Goal: Use online tool/utility: Utilize a website feature to perform a specific function

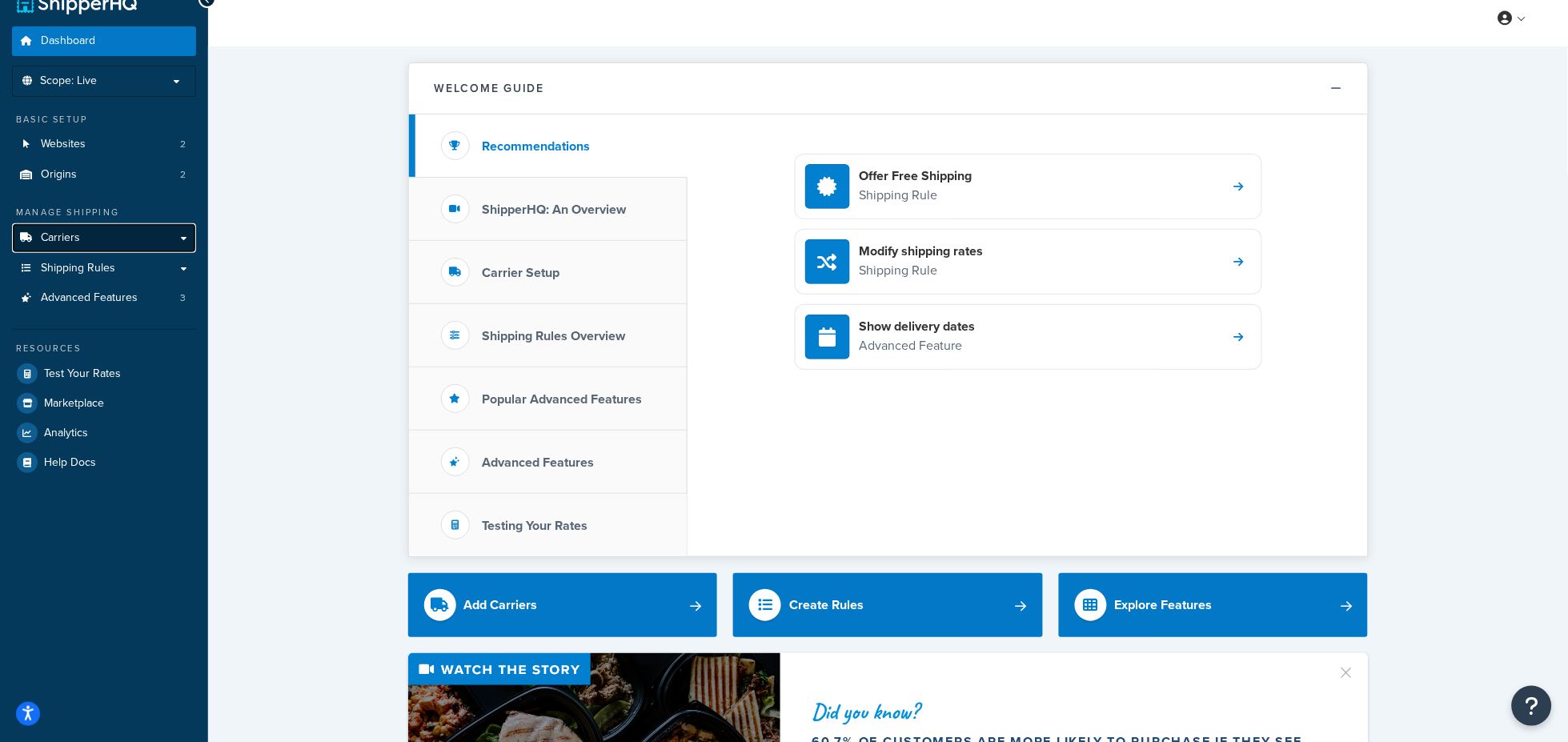
scroll to position [9, 0]
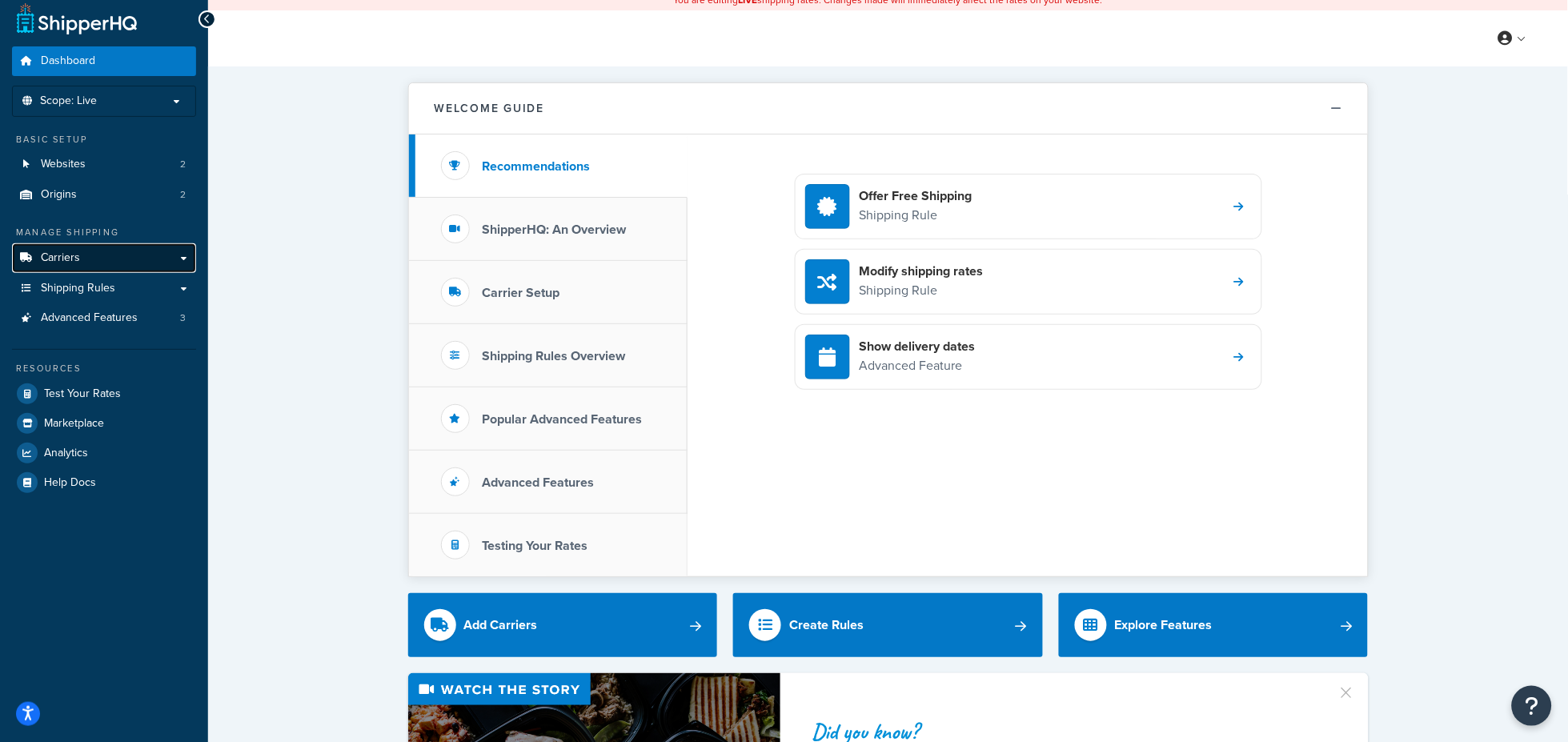
click at [69, 234] on div "Manage Shipping Carriers Carriers All Carriers 5 Method Merging Rules 0 Shippin…" at bounding box center [103, 279] width 184 height 107
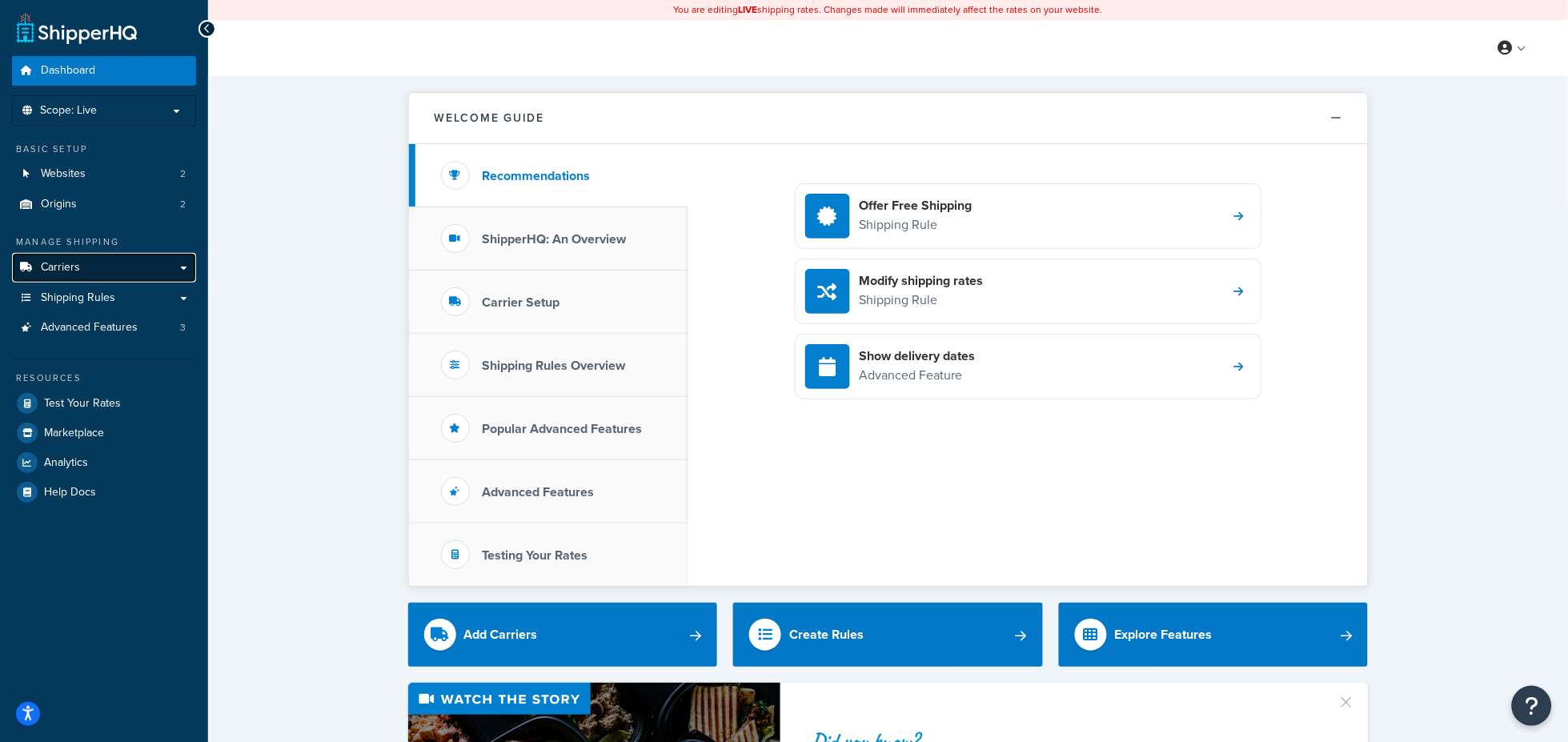
click at [75, 271] on span "Carriers" at bounding box center [60, 267] width 39 height 14
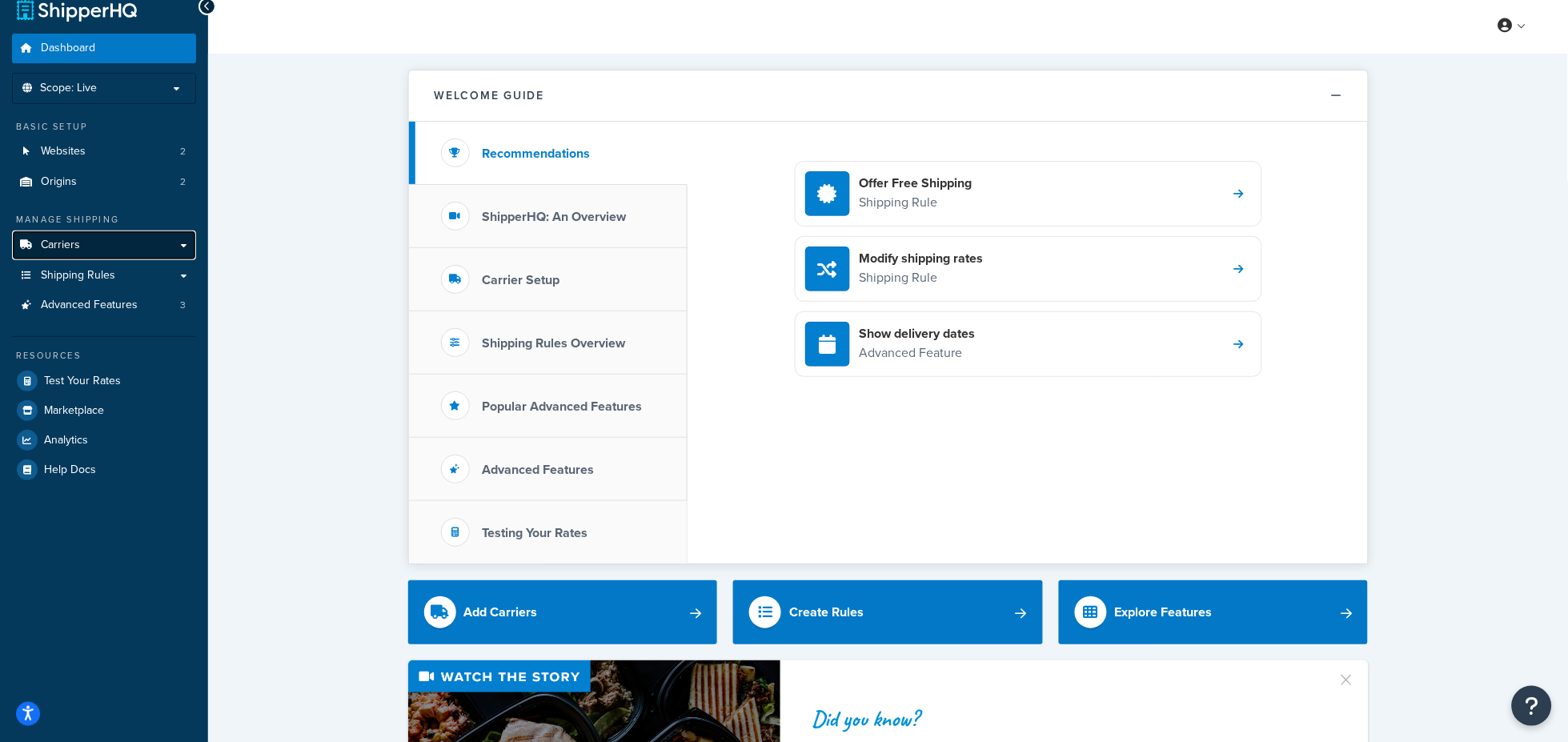
scroll to position [30, 0]
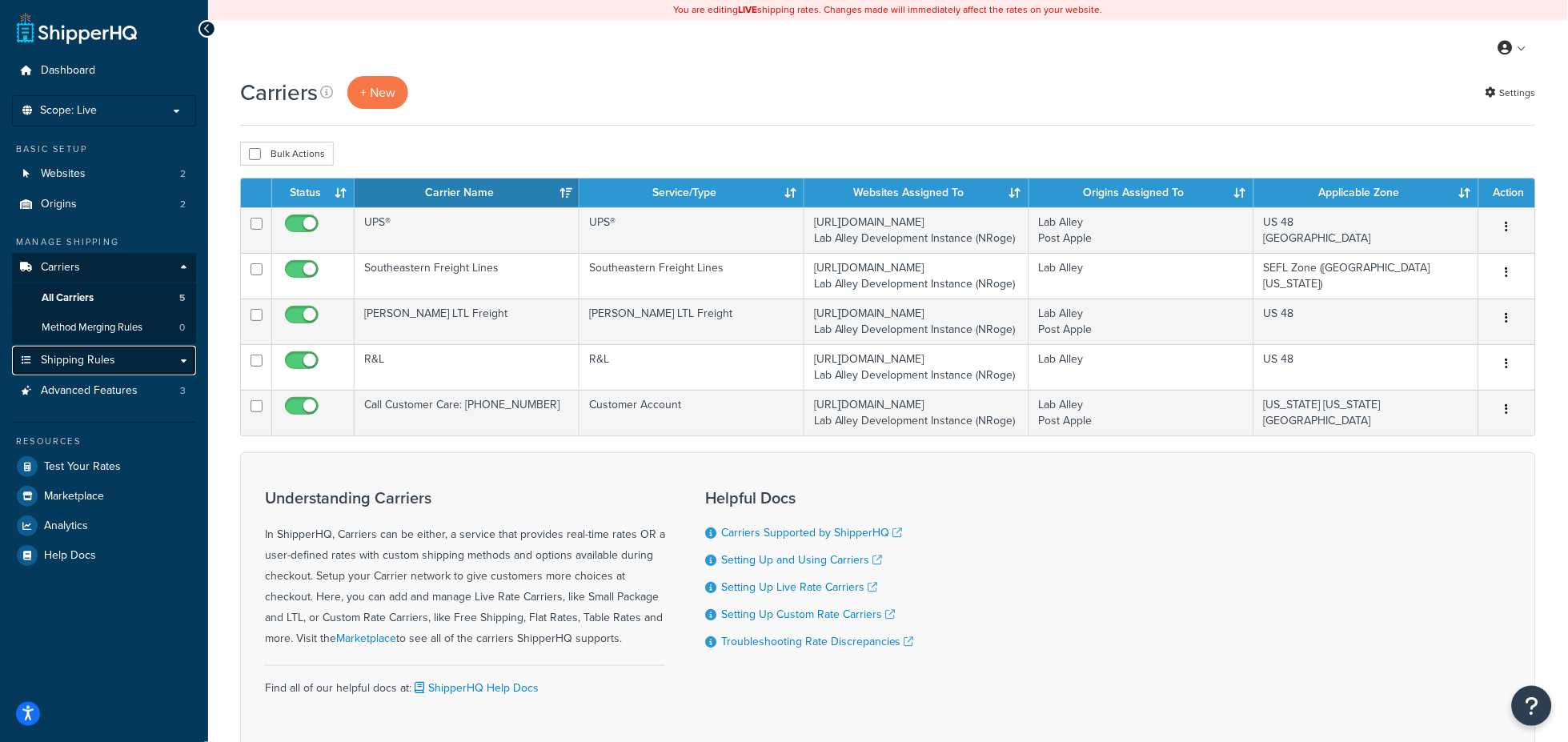
click at [86, 356] on span "Shipping Rules" at bounding box center [78, 360] width 74 height 14
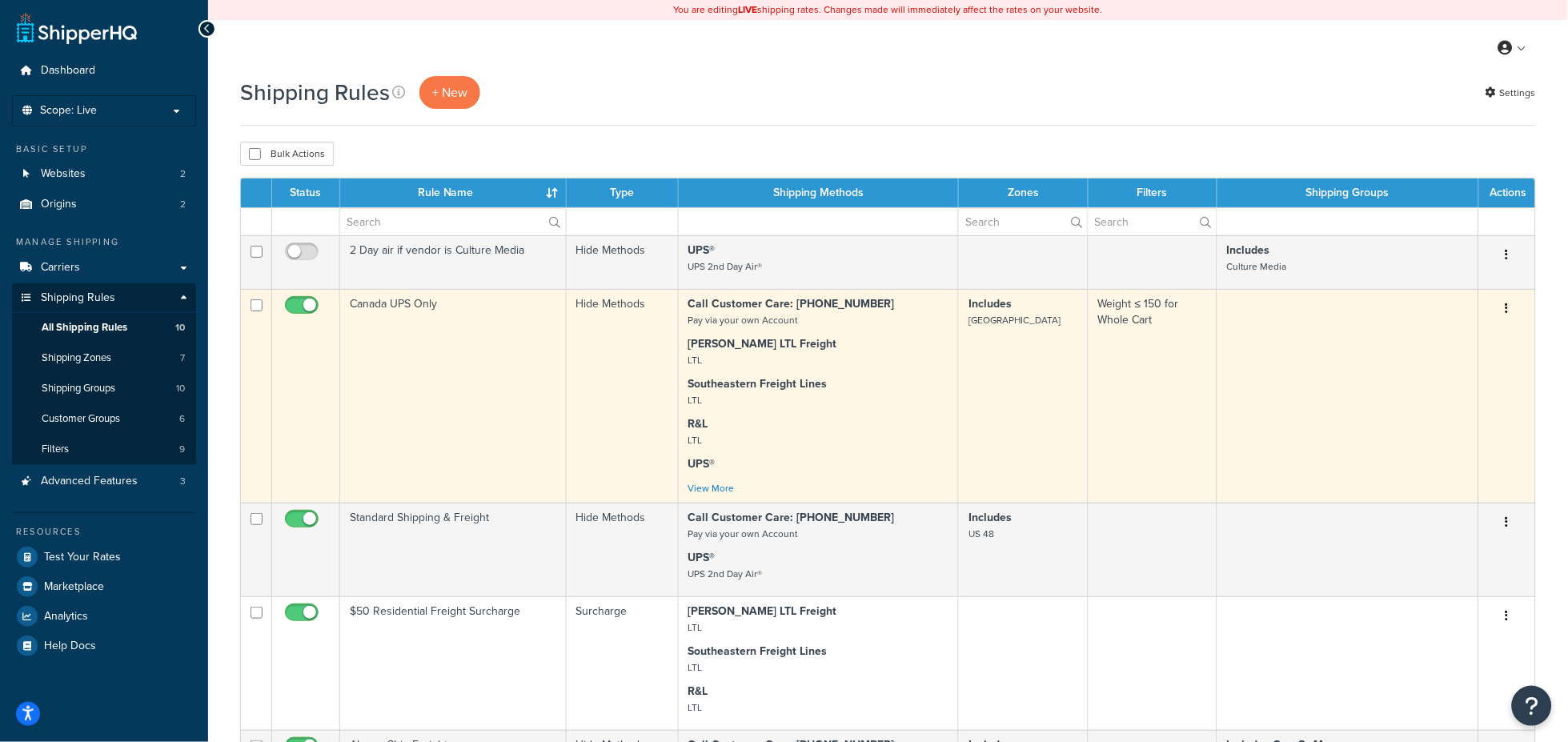
click at [1264, 428] on td at bounding box center [1347, 395] width 261 height 213
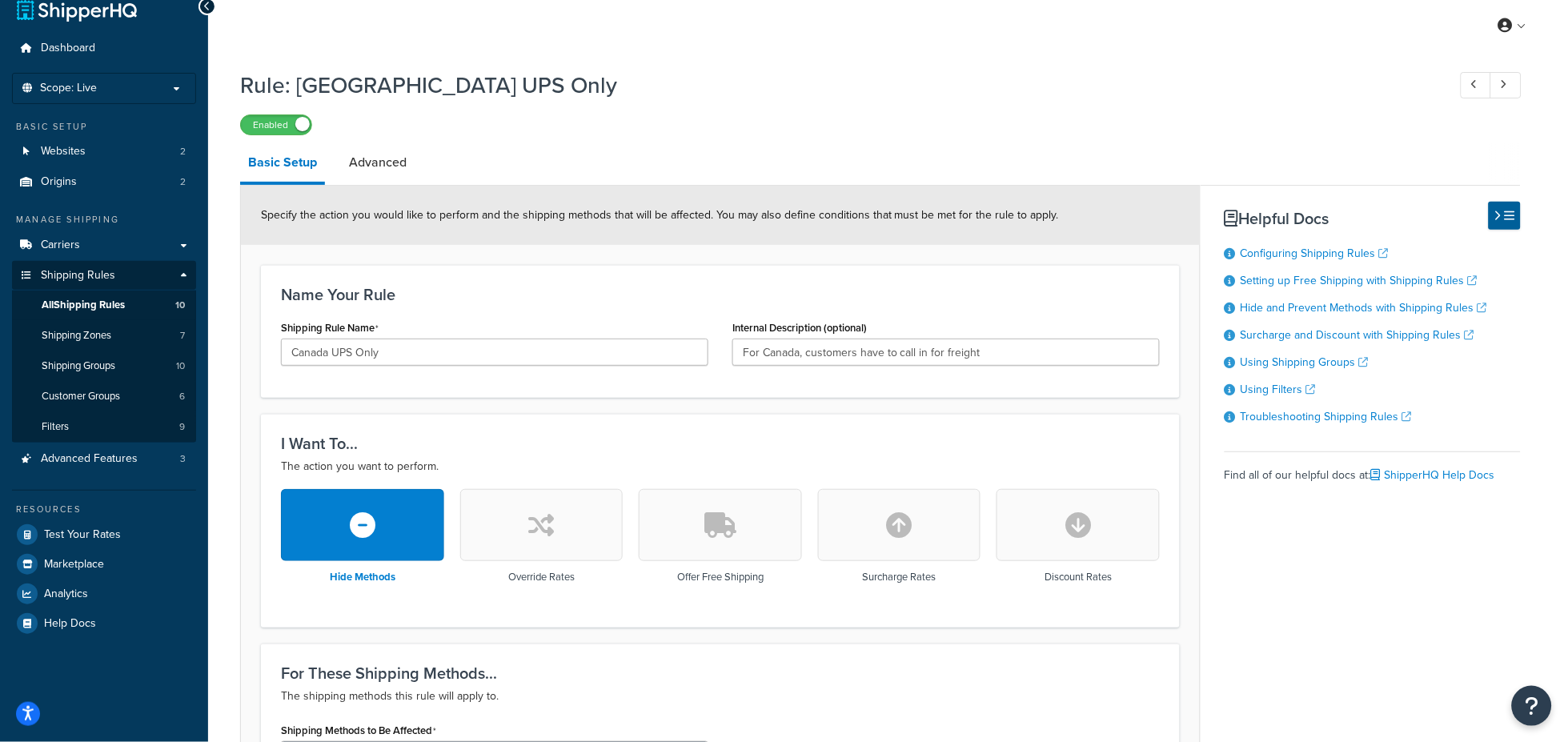
scroll to position [30, 0]
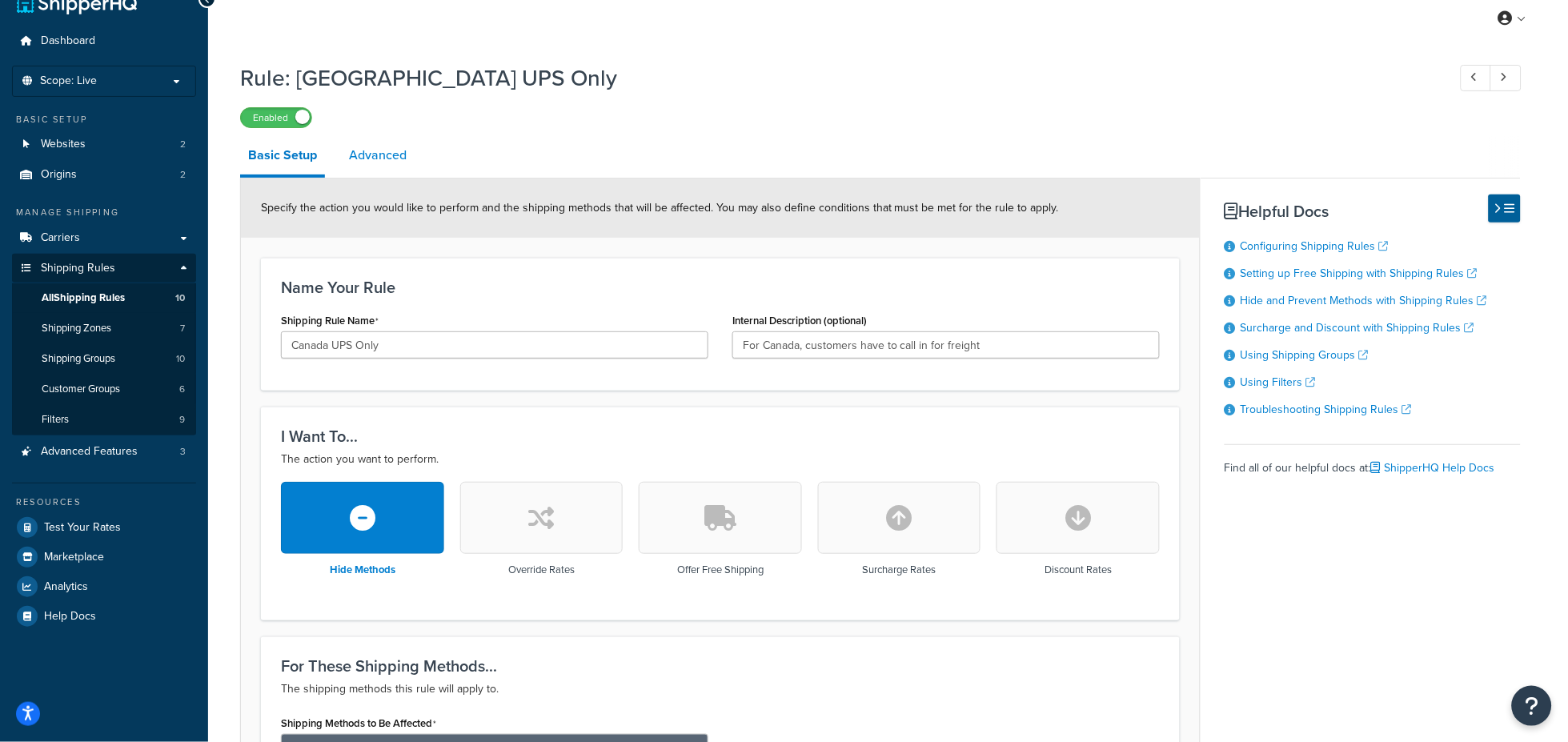
click at [391, 151] on link "Advanced" at bounding box center [377, 155] width 74 height 38
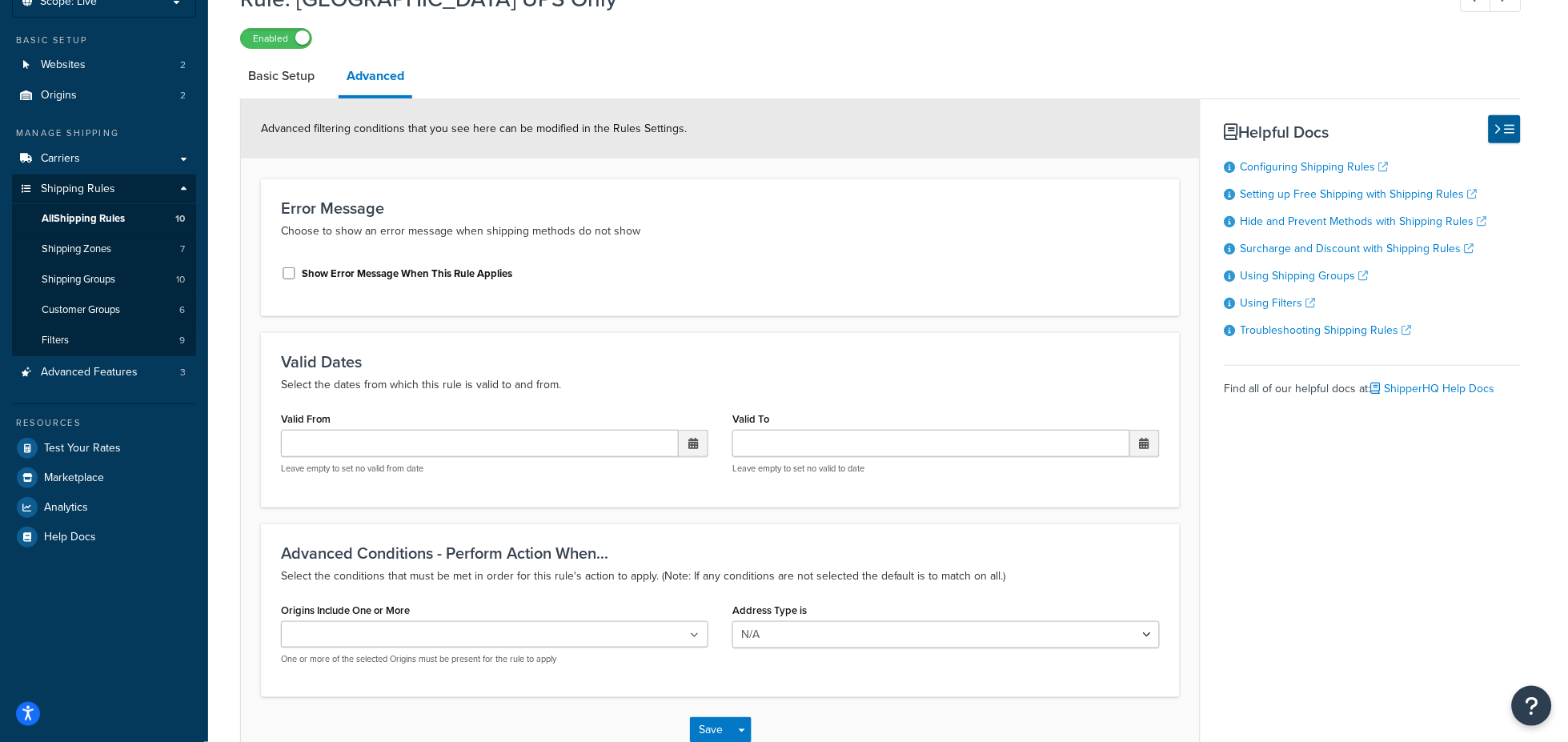
scroll to position [85, 0]
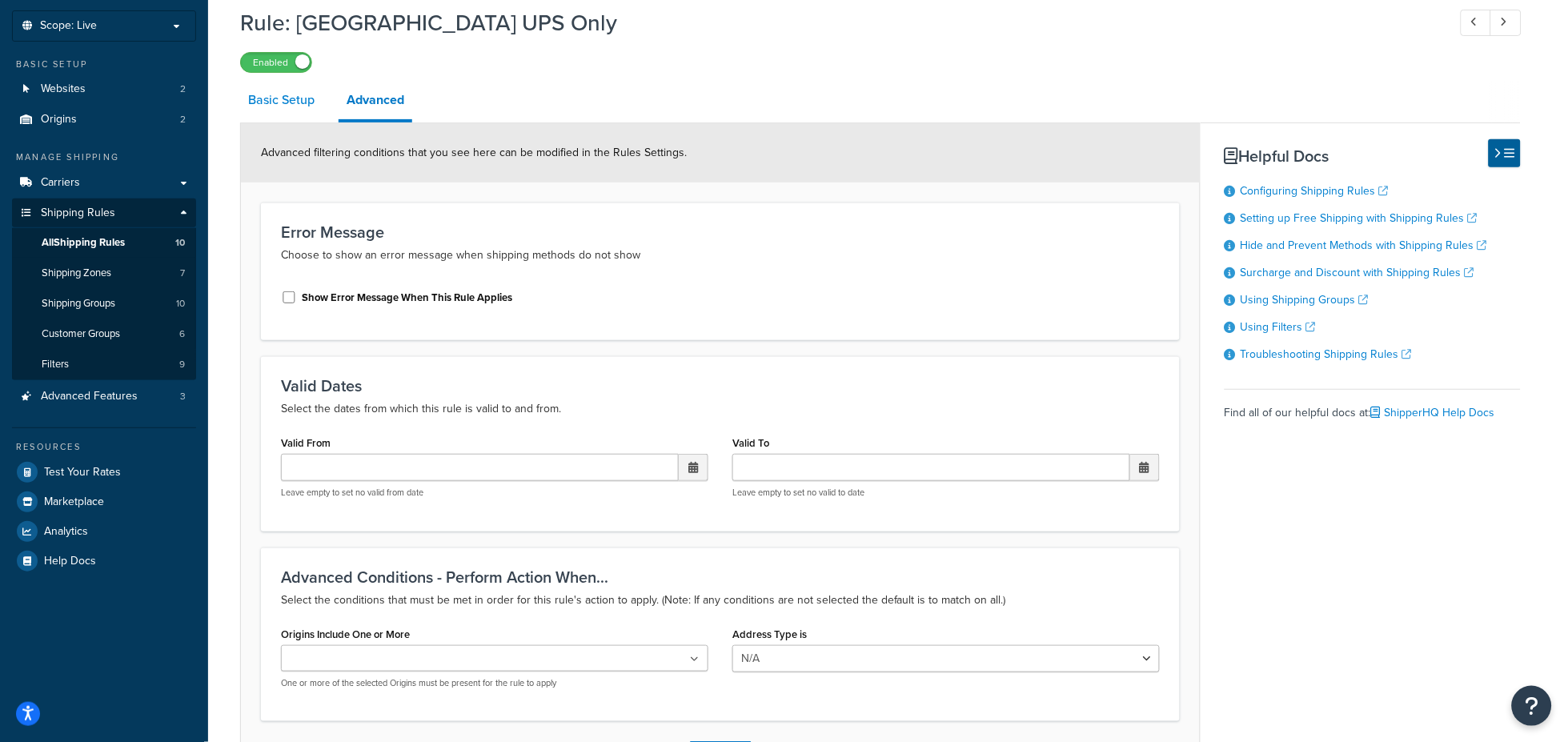
click at [282, 109] on link "Basic Setup" at bounding box center [281, 100] width 82 height 38
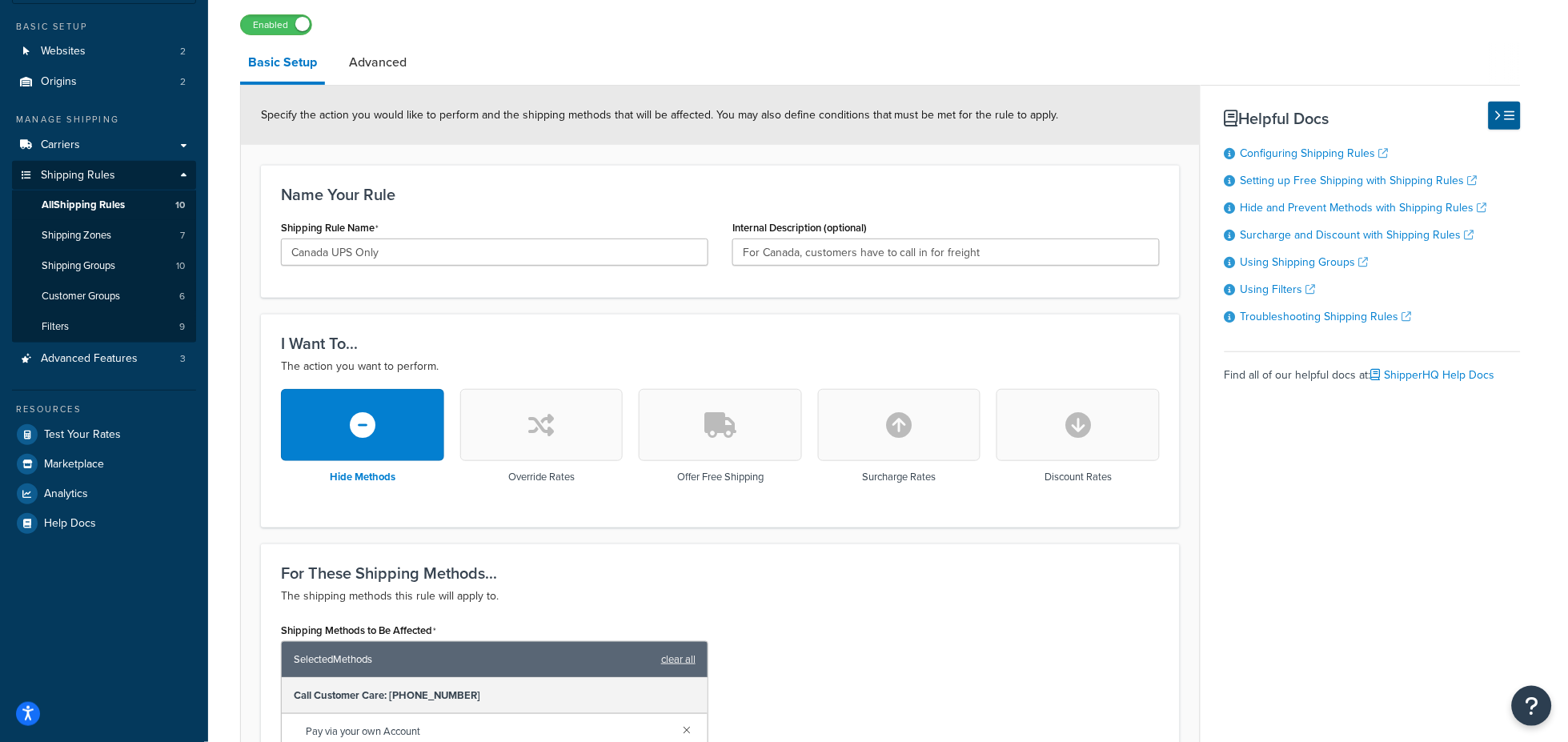
scroll to position [115, 0]
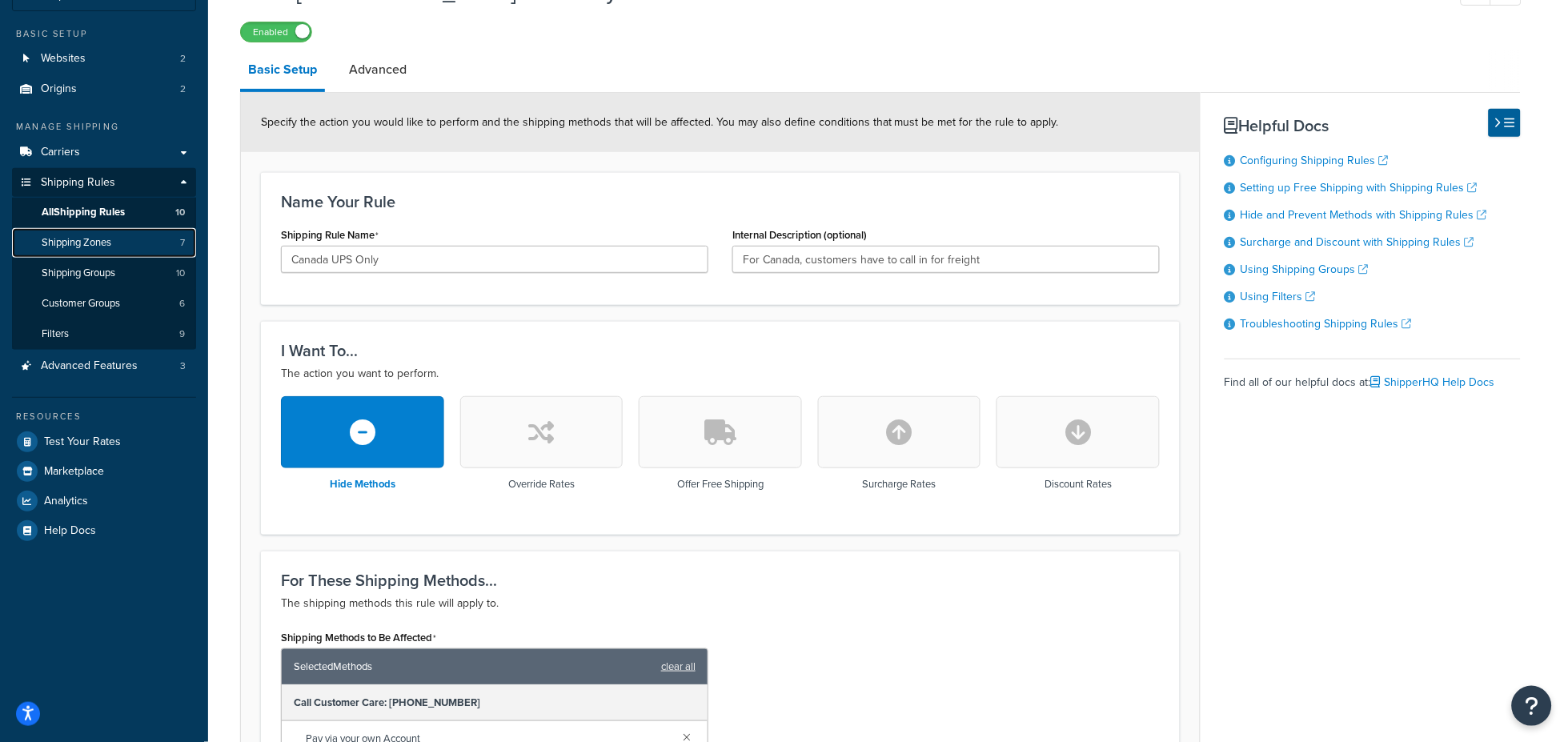
click at [89, 237] on span "Shipping Zones" at bounding box center [76, 243] width 69 height 14
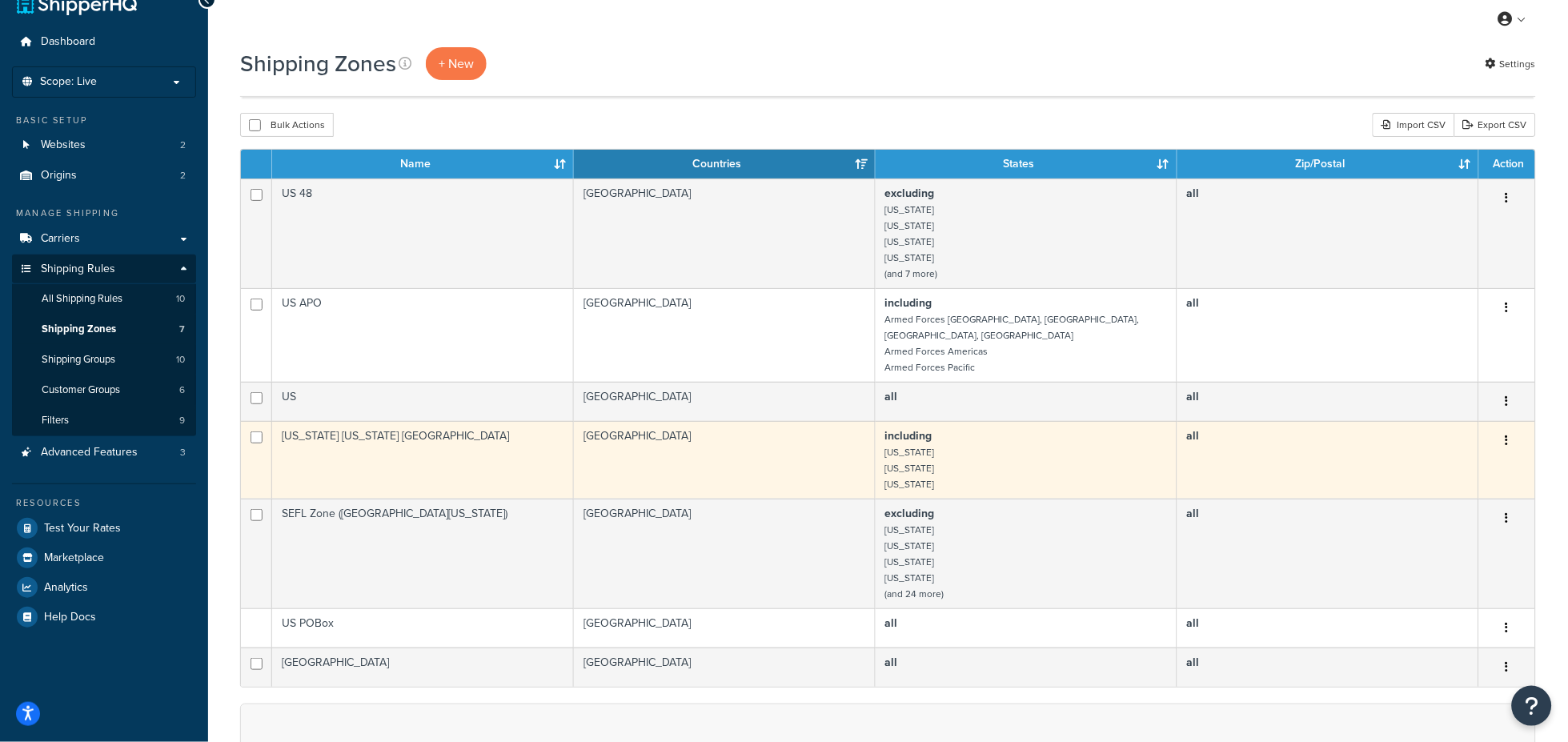
scroll to position [118, 0]
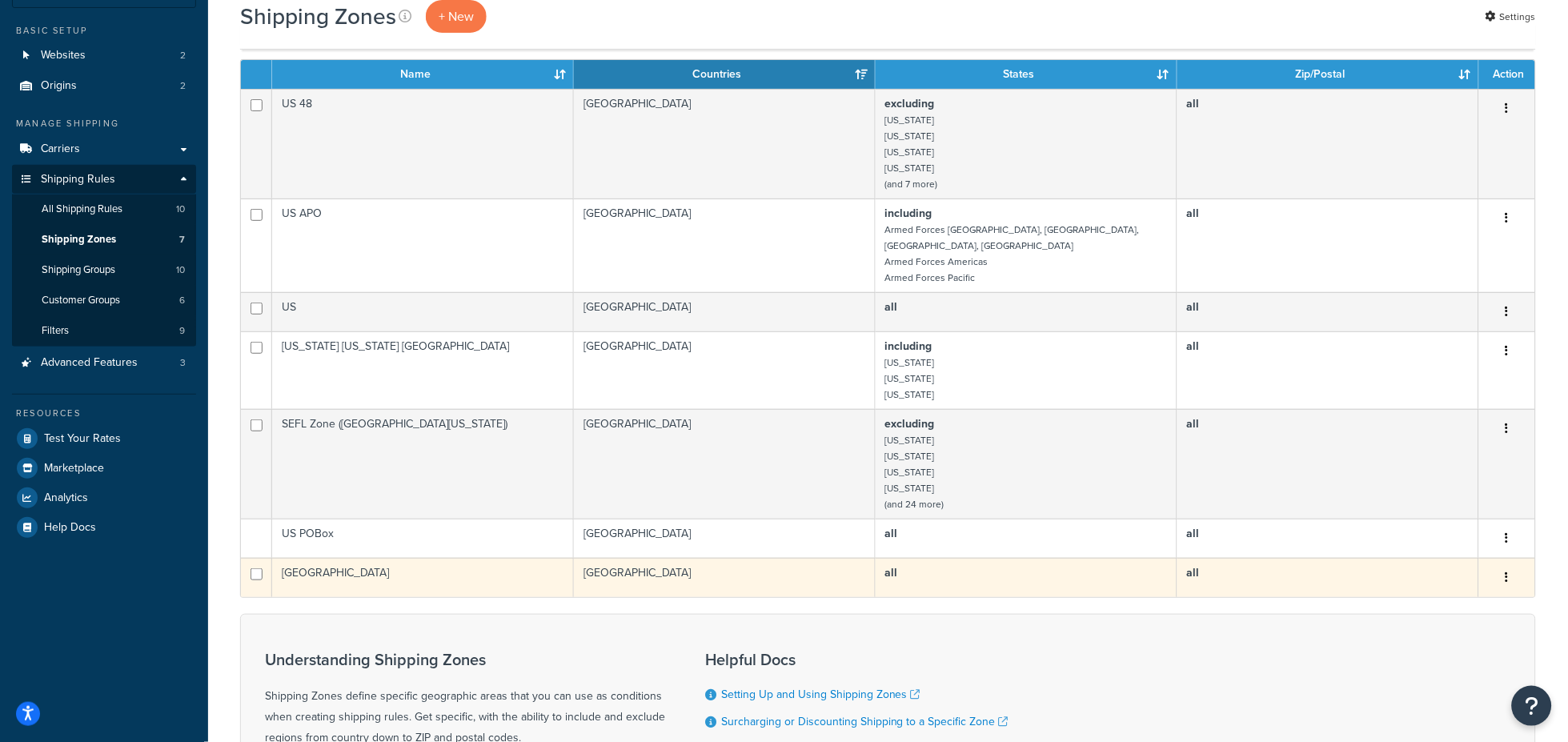
click at [1504, 570] on button "button" at bounding box center [1506, 578] width 22 height 25
click at [1436, 595] on link "Edit" at bounding box center [1442, 597] width 126 height 33
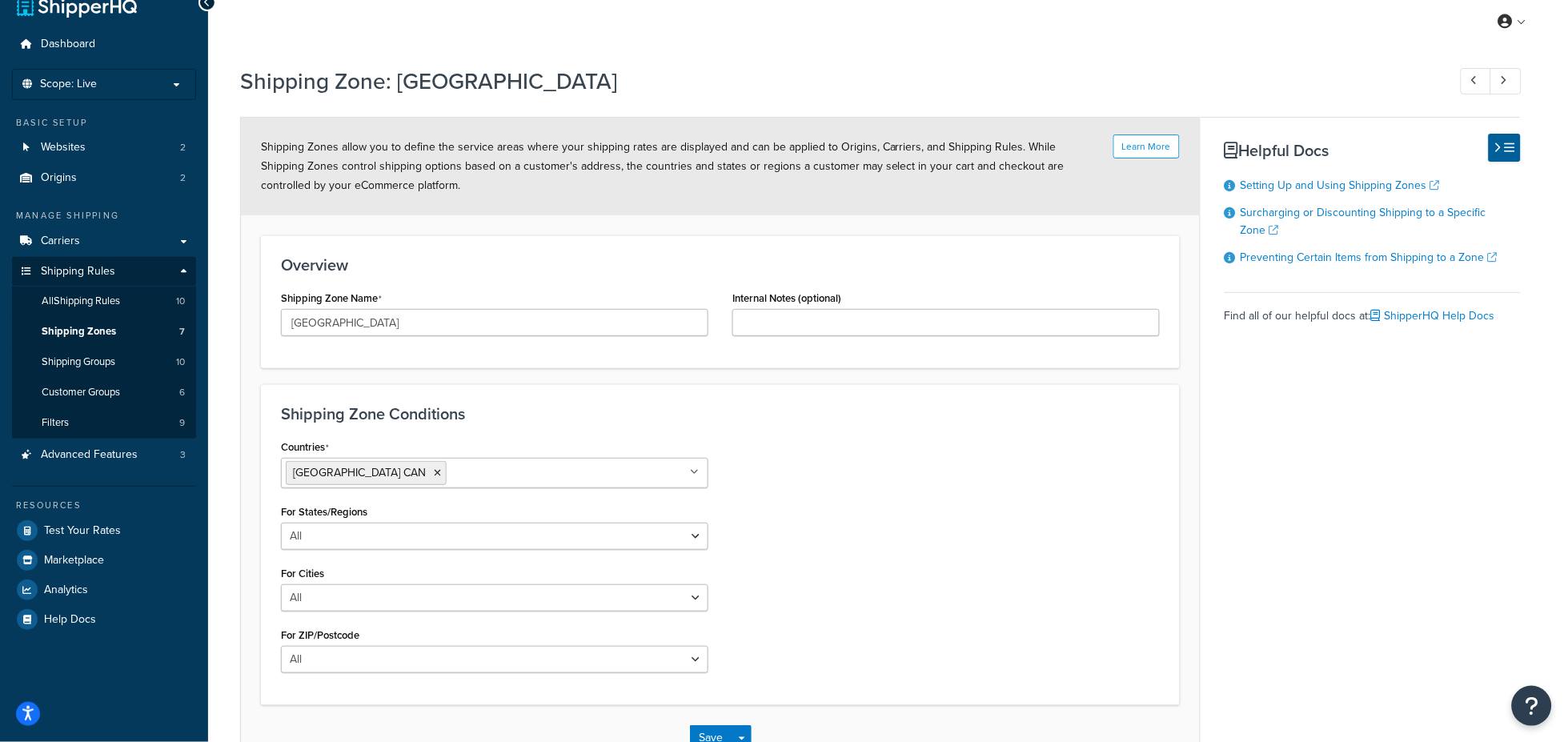
scroll to position [30, 0]
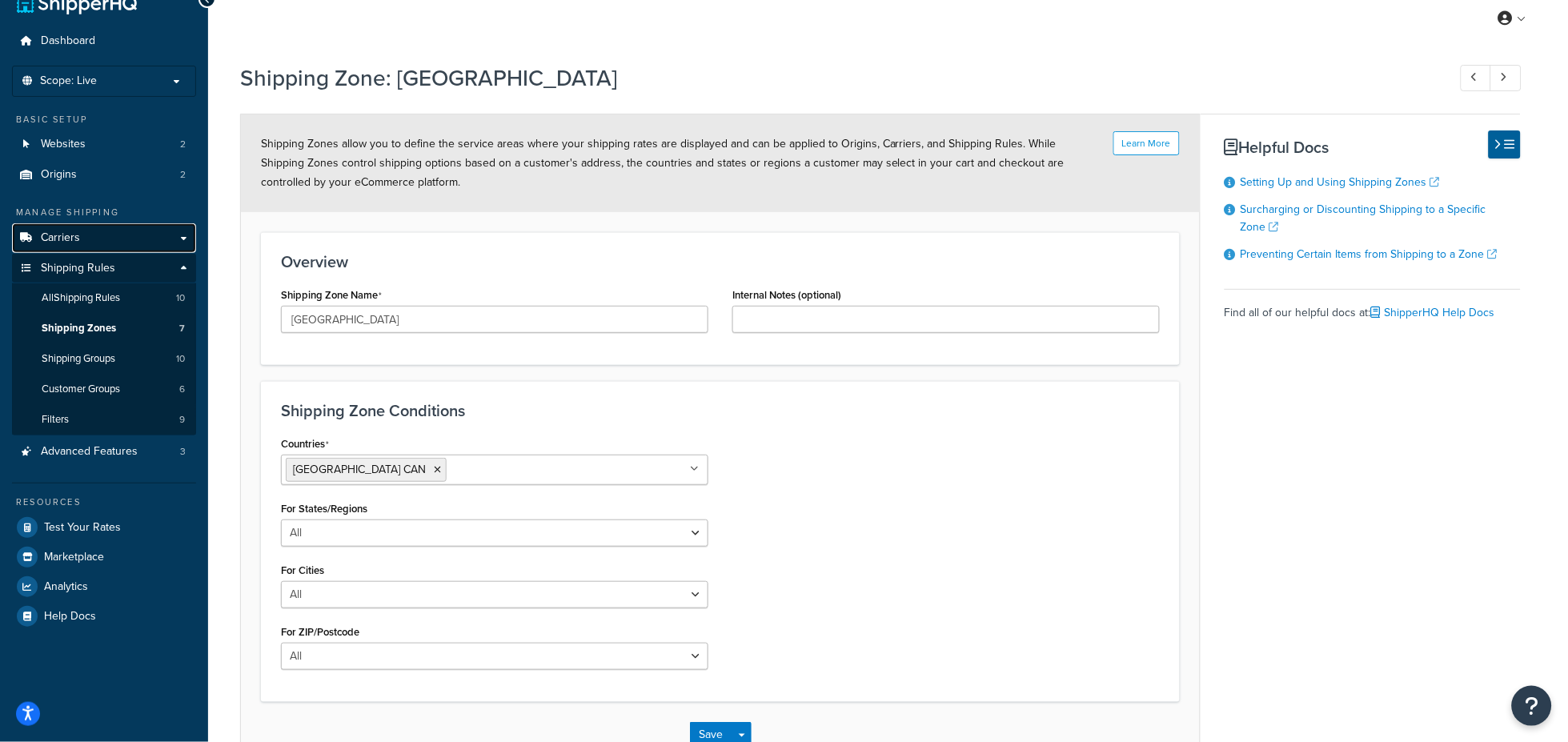
click at [66, 237] on span "Carriers" at bounding box center [60, 238] width 39 height 14
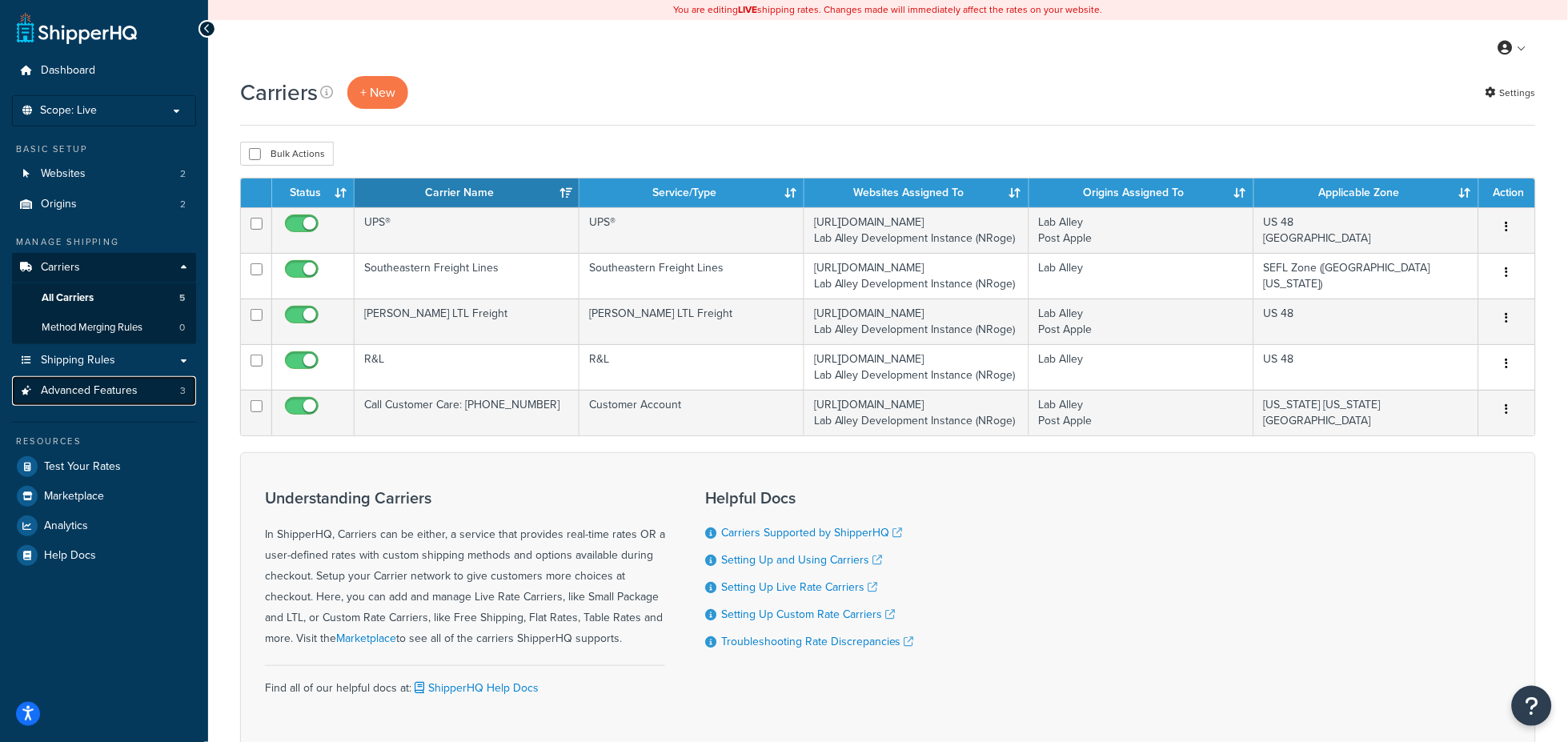
click at [86, 391] on span "Advanced Features" at bounding box center [89, 391] width 96 height 14
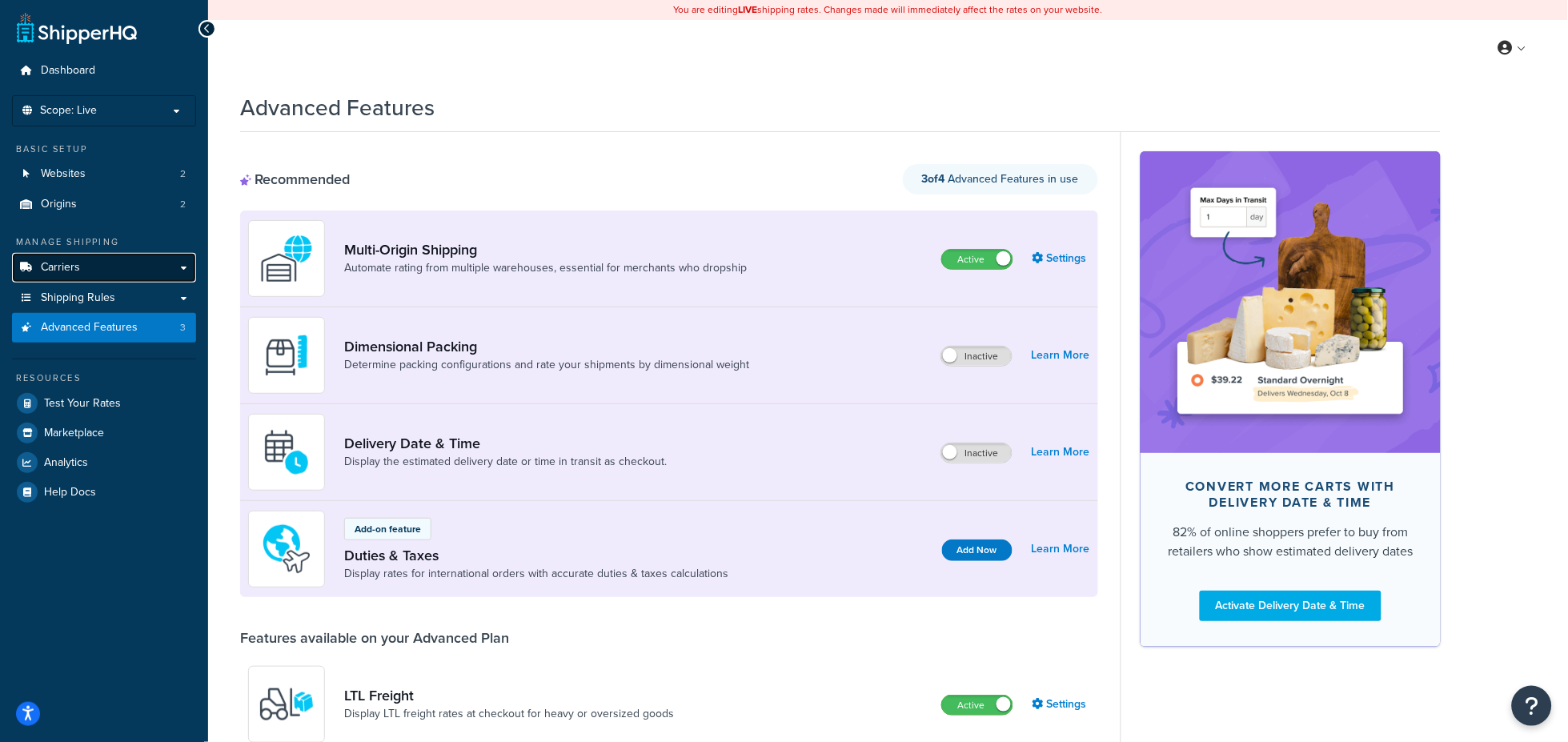
click at [74, 270] on span "Carriers" at bounding box center [60, 267] width 39 height 14
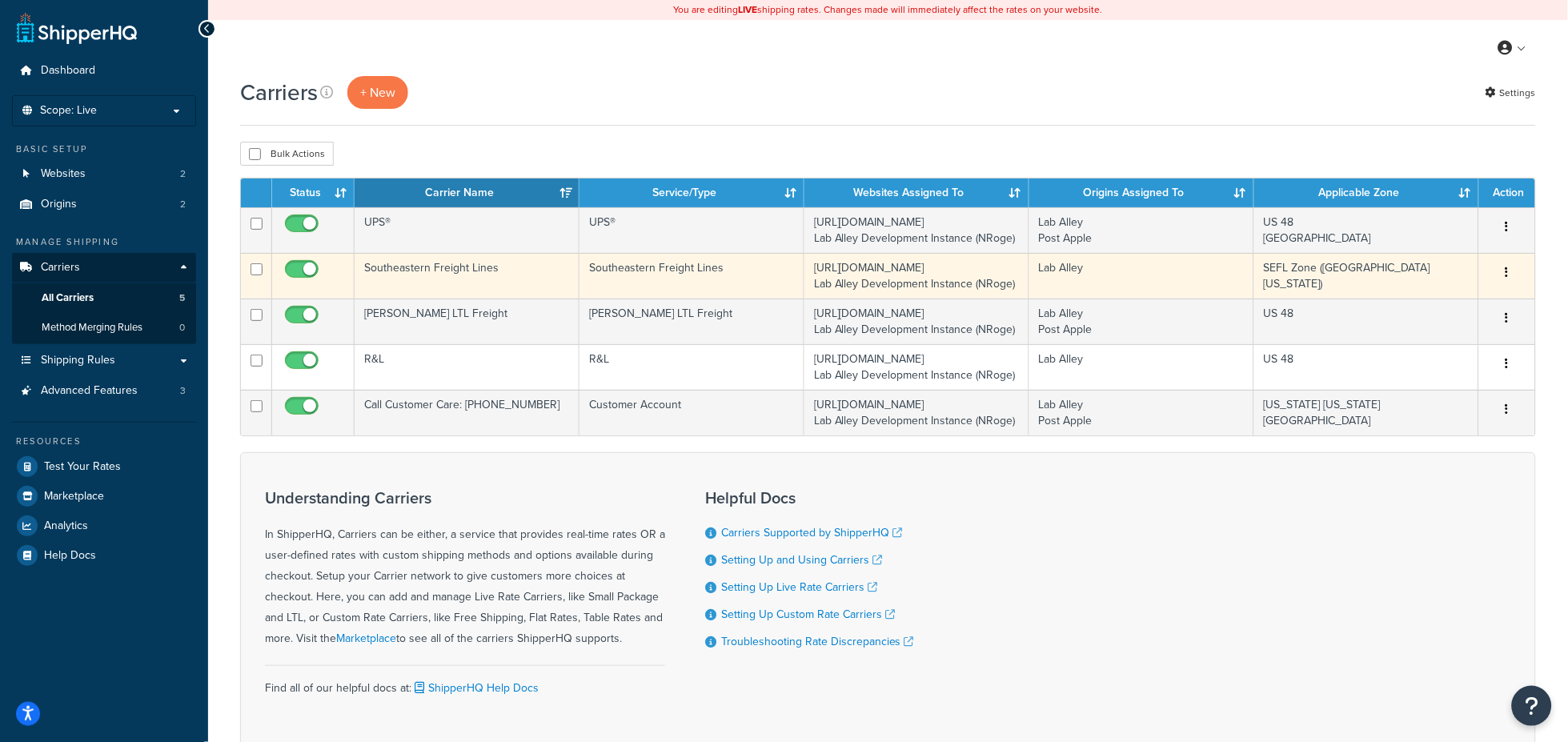
click at [1506, 273] on icon "button" at bounding box center [1507, 272] width 3 height 11
click at [1444, 301] on link "Edit" at bounding box center [1442, 305] width 126 height 33
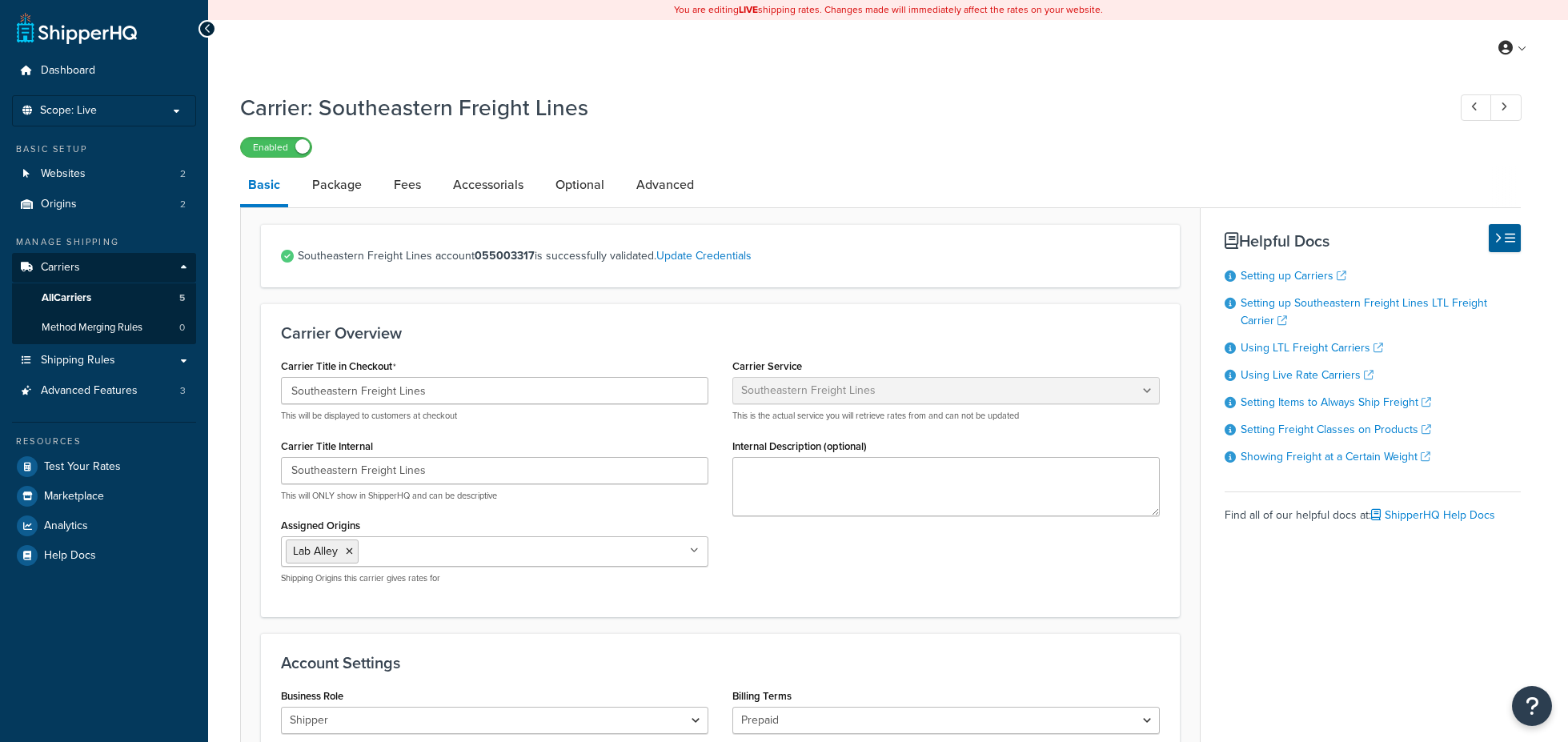
select select "seflFreight"
click at [572, 188] on link "Optional" at bounding box center [580, 184] width 65 height 38
select select "85"
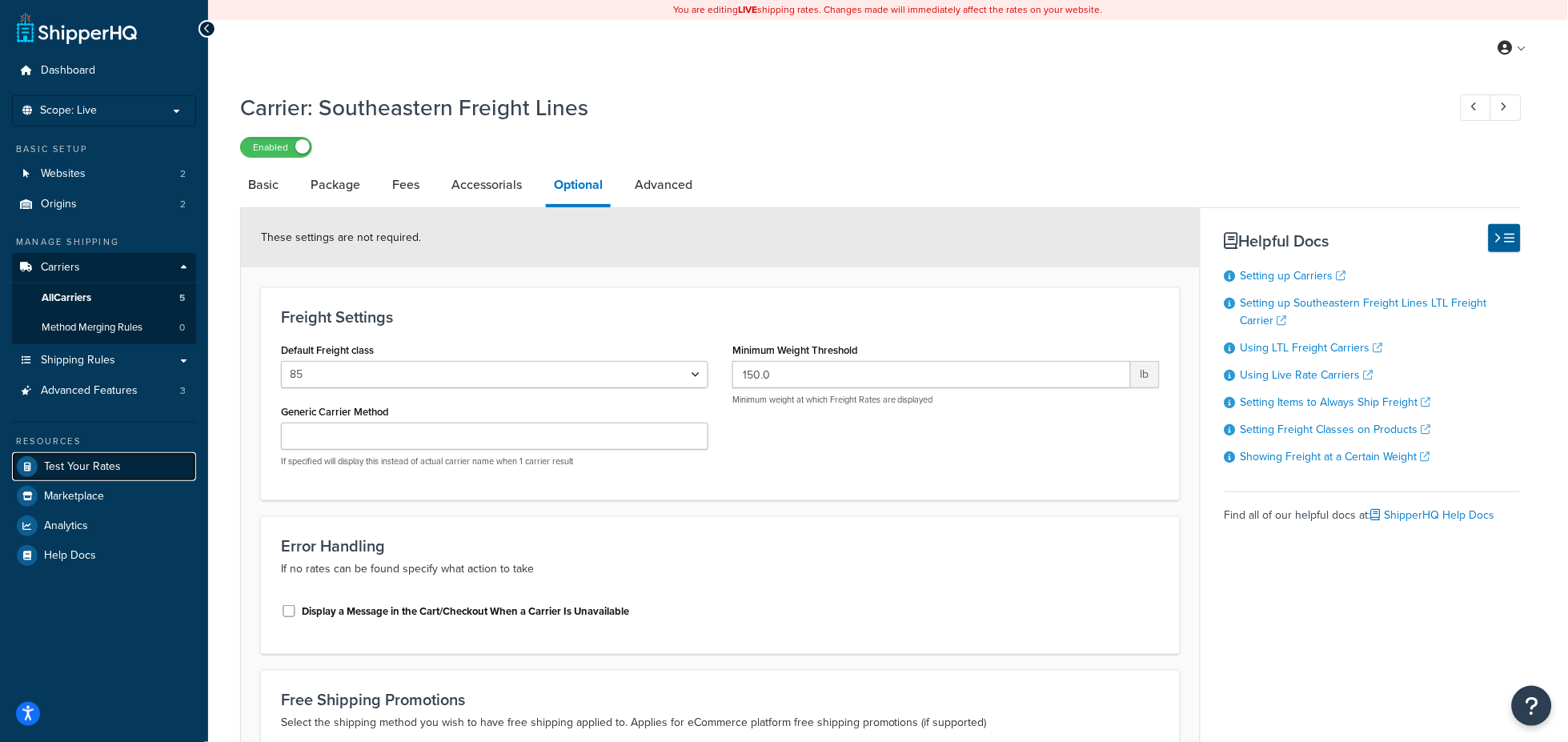
click at [75, 460] on span "Test Your Rates" at bounding box center [82, 467] width 77 height 14
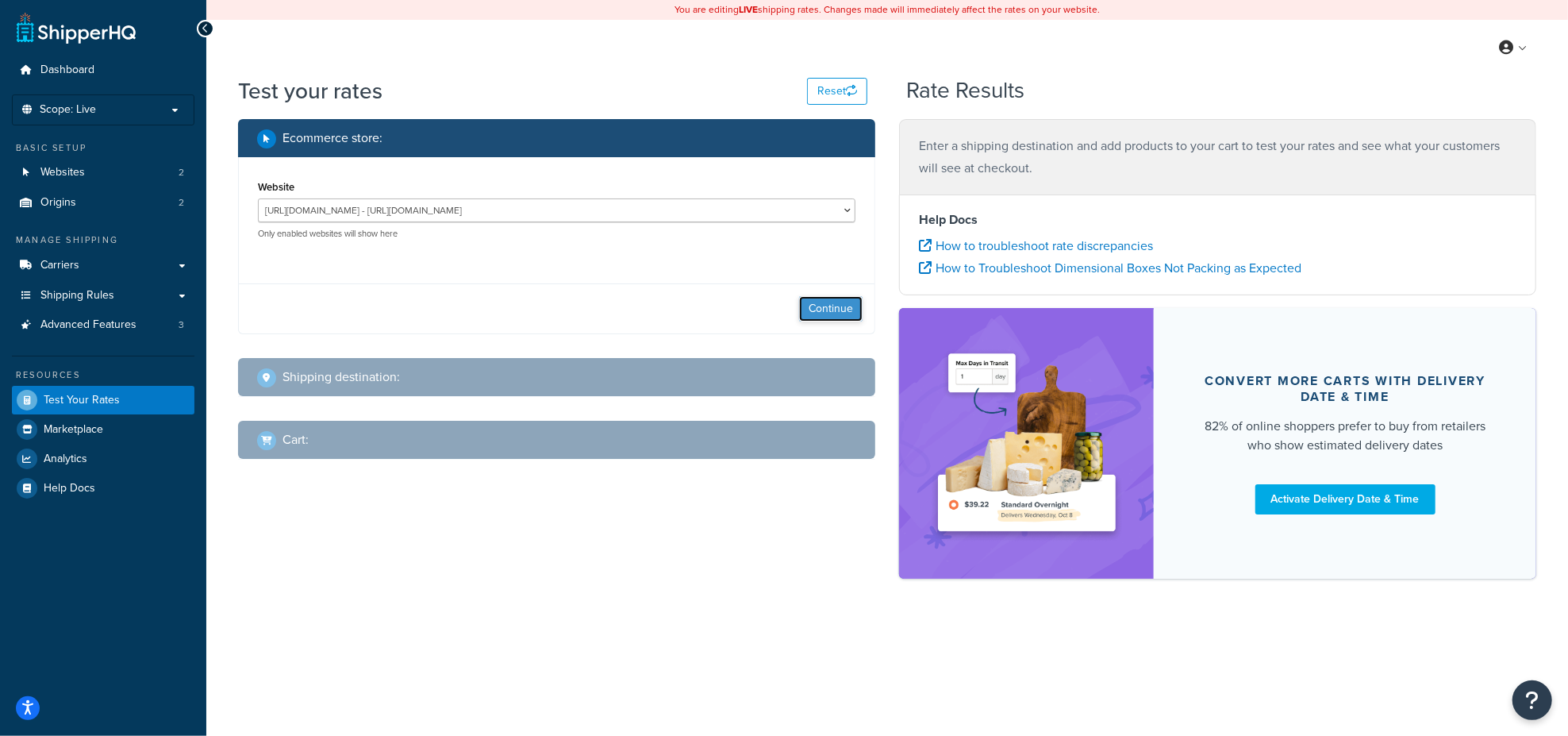
click at [834, 308] on button "Continue" at bounding box center [831, 309] width 64 height 25
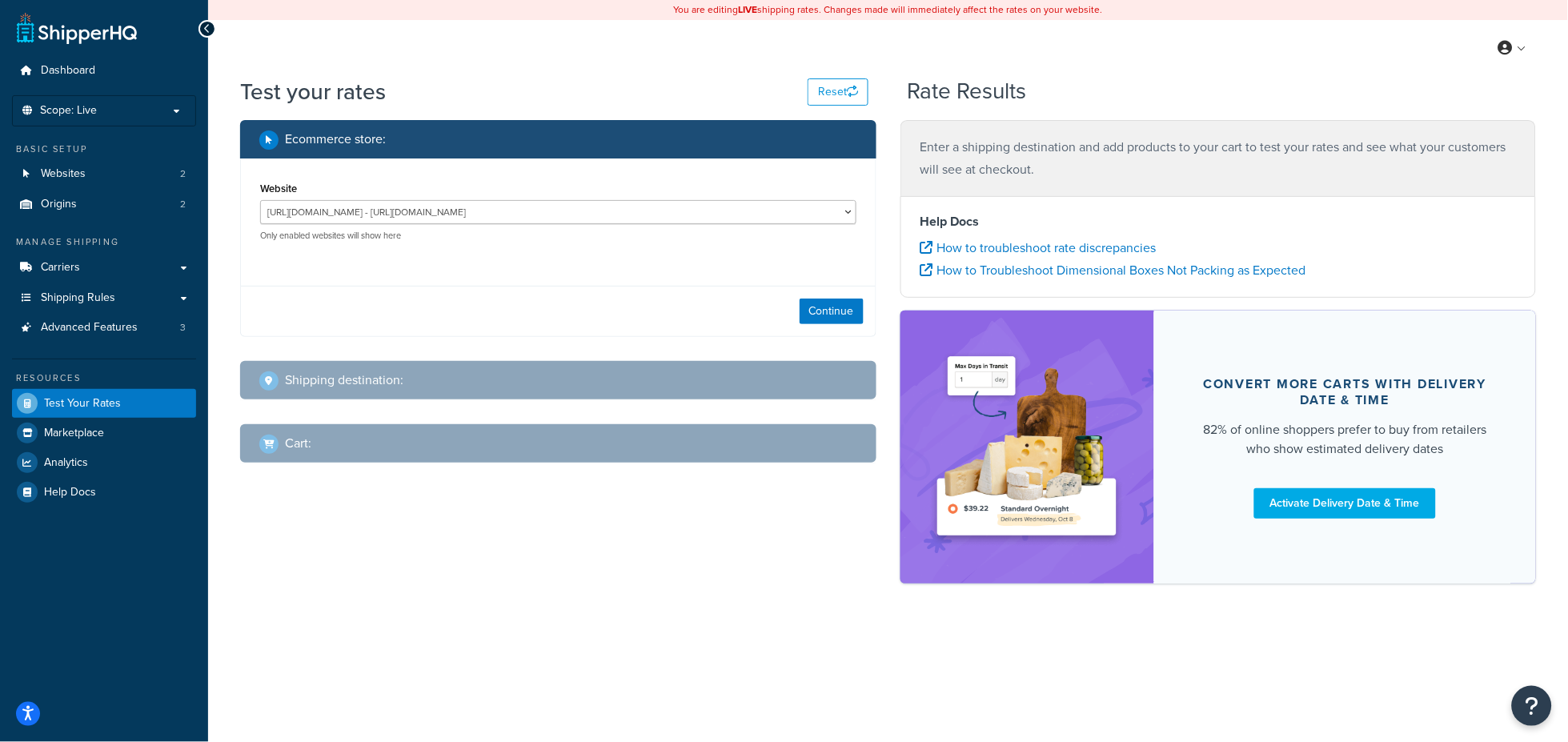
select select "[GEOGRAPHIC_DATA]"
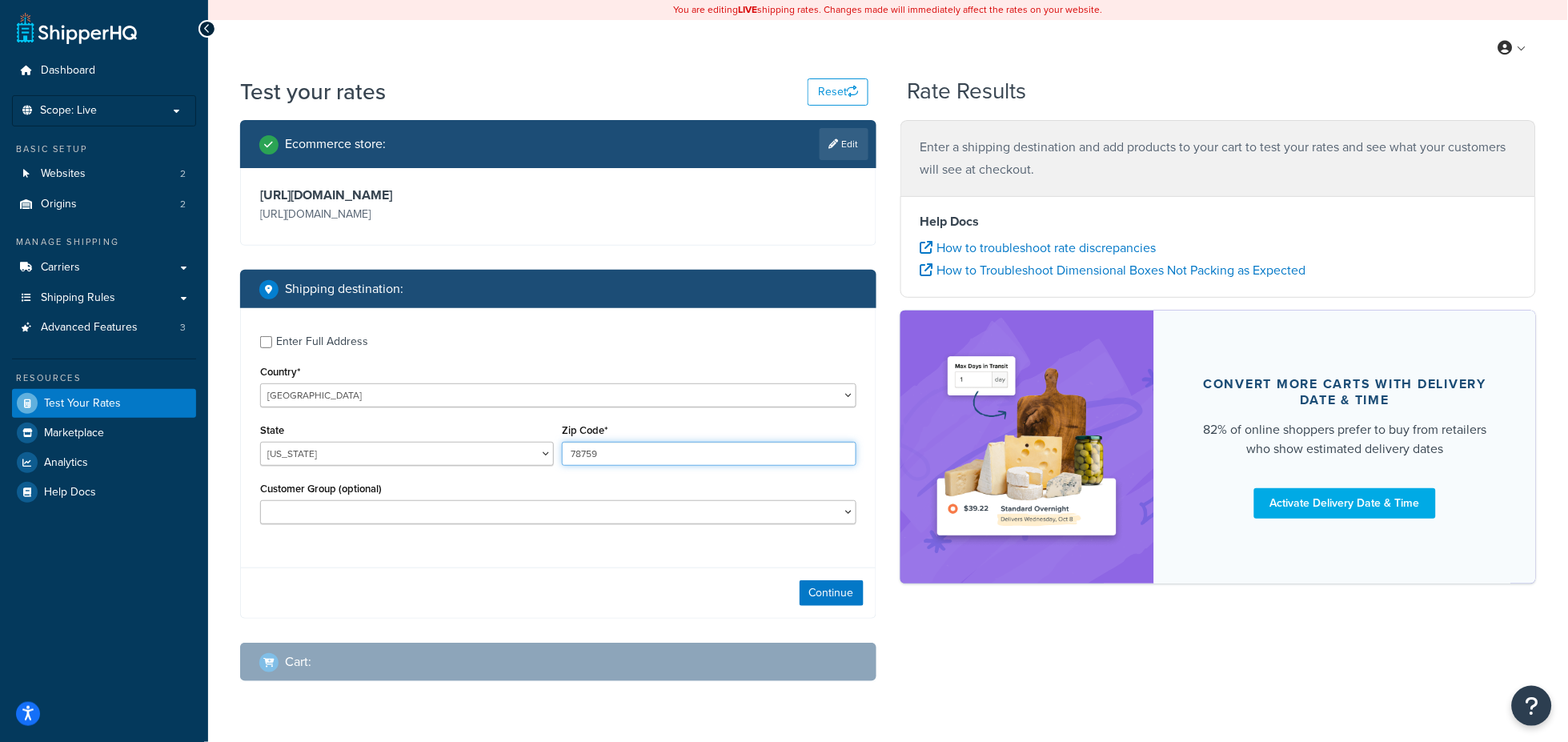
click at [608, 451] on input "78759" at bounding box center [708, 453] width 294 height 24
type input "78739"
click at [261, 342] on input "Enter Full Address" at bounding box center [266, 342] width 12 height 12
checkbox input "true"
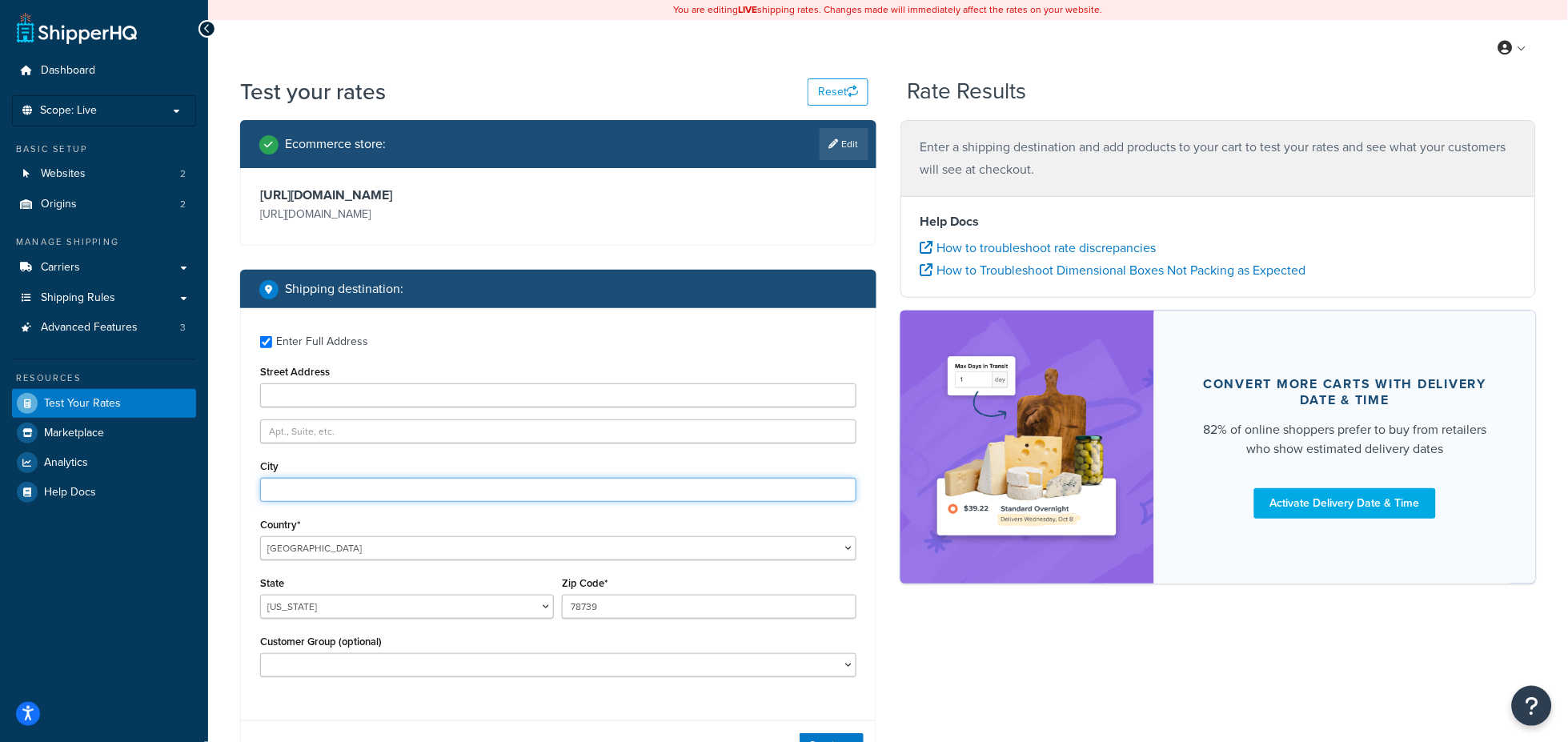
click at [276, 489] on input "City" at bounding box center [558, 490] width 597 height 24
type input "Austin"
type input "[STREET_ADDRESS][PERSON_NAME][PERSON_NAME]"
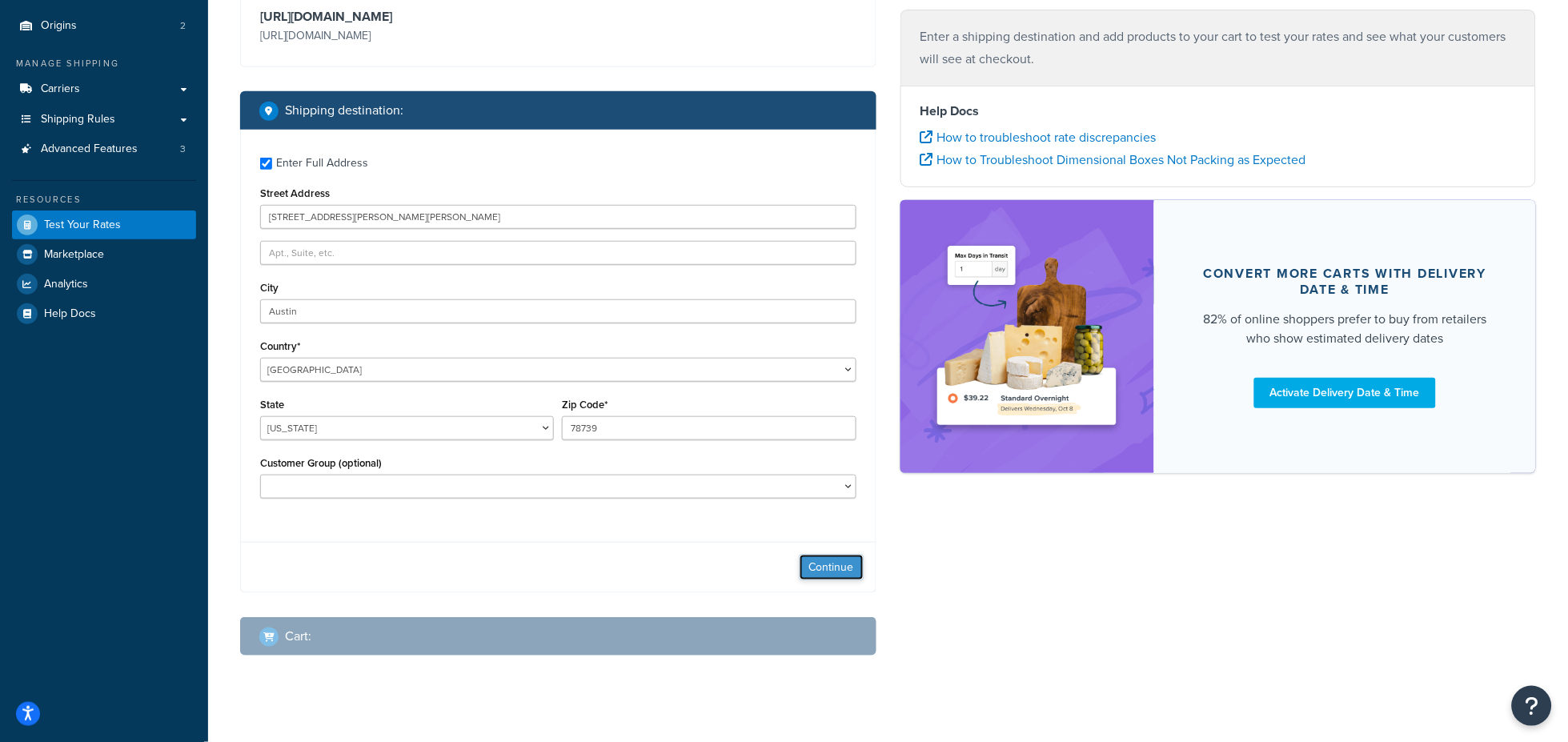
click at [815, 557] on button "Continue" at bounding box center [832, 567] width 64 height 25
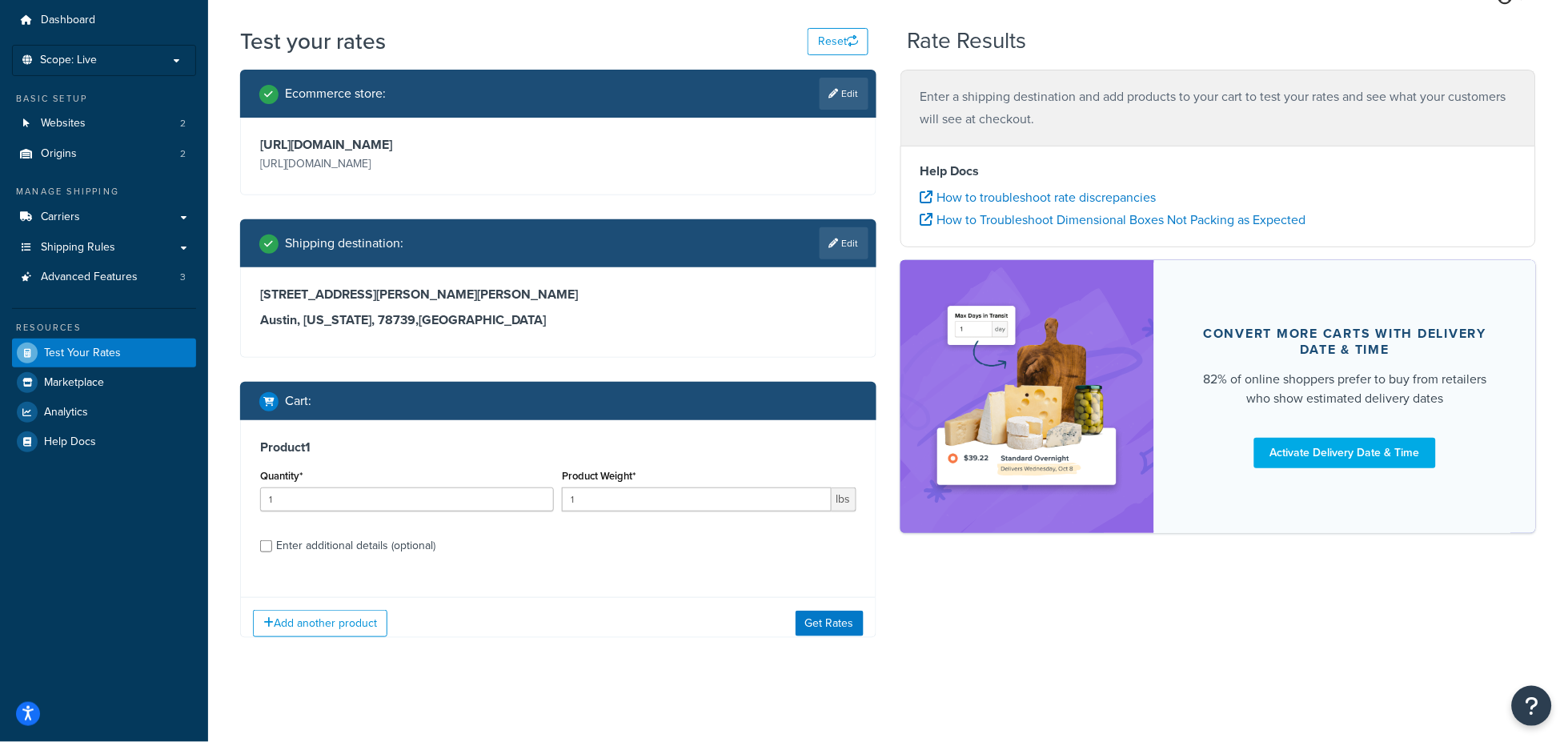
scroll to position [62, 0]
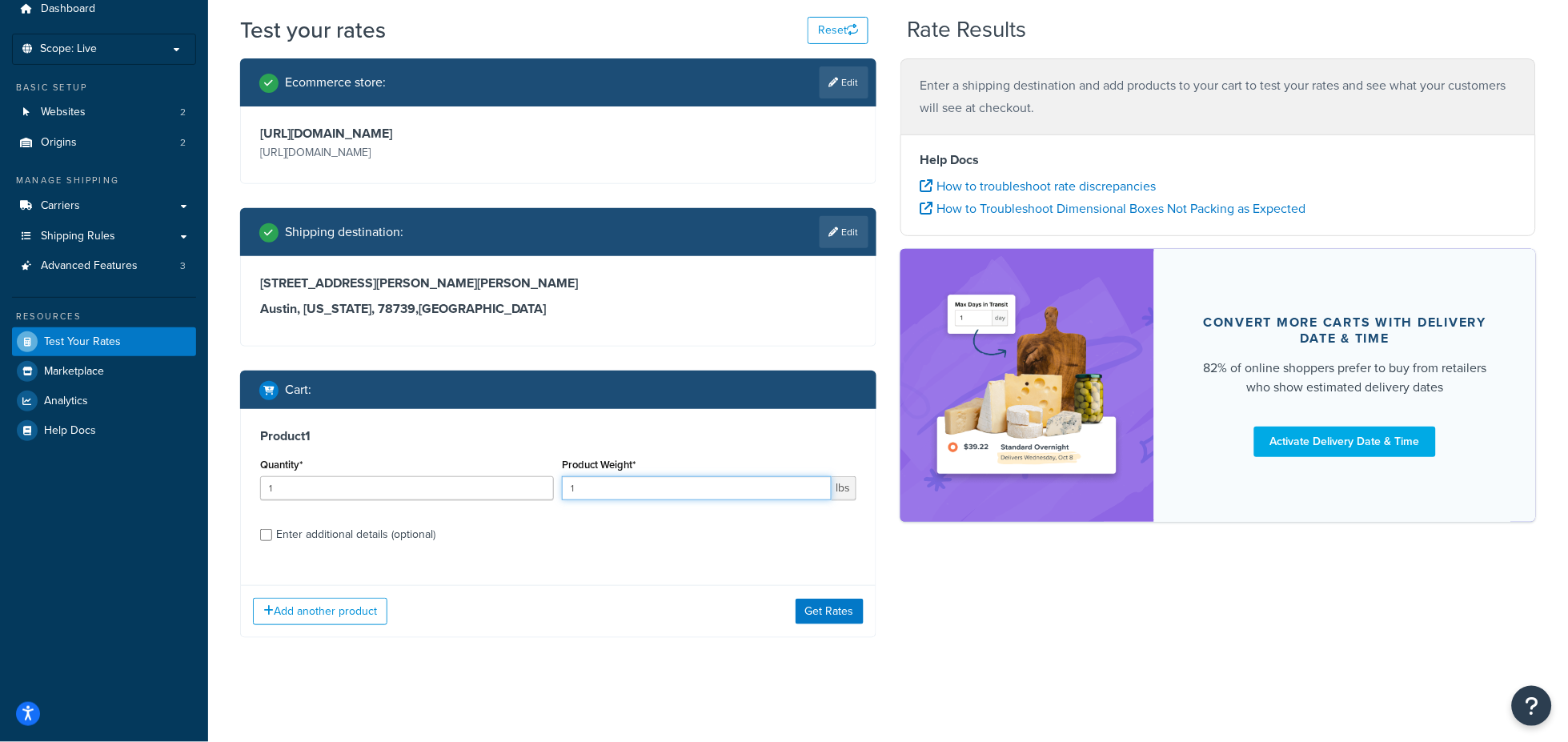
click at [586, 488] on input "1" at bounding box center [696, 488] width 269 height 24
drag, startPoint x: 574, startPoint y: 486, endPoint x: 550, endPoint y: 486, distance: 24.0
click at [550, 486] on div "Quantity* 1 Product Weight* 1 lbs" at bounding box center [558, 482] width 604 height 58
type input "600"
click at [810, 618] on button "Get Rates" at bounding box center [829, 611] width 68 height 25
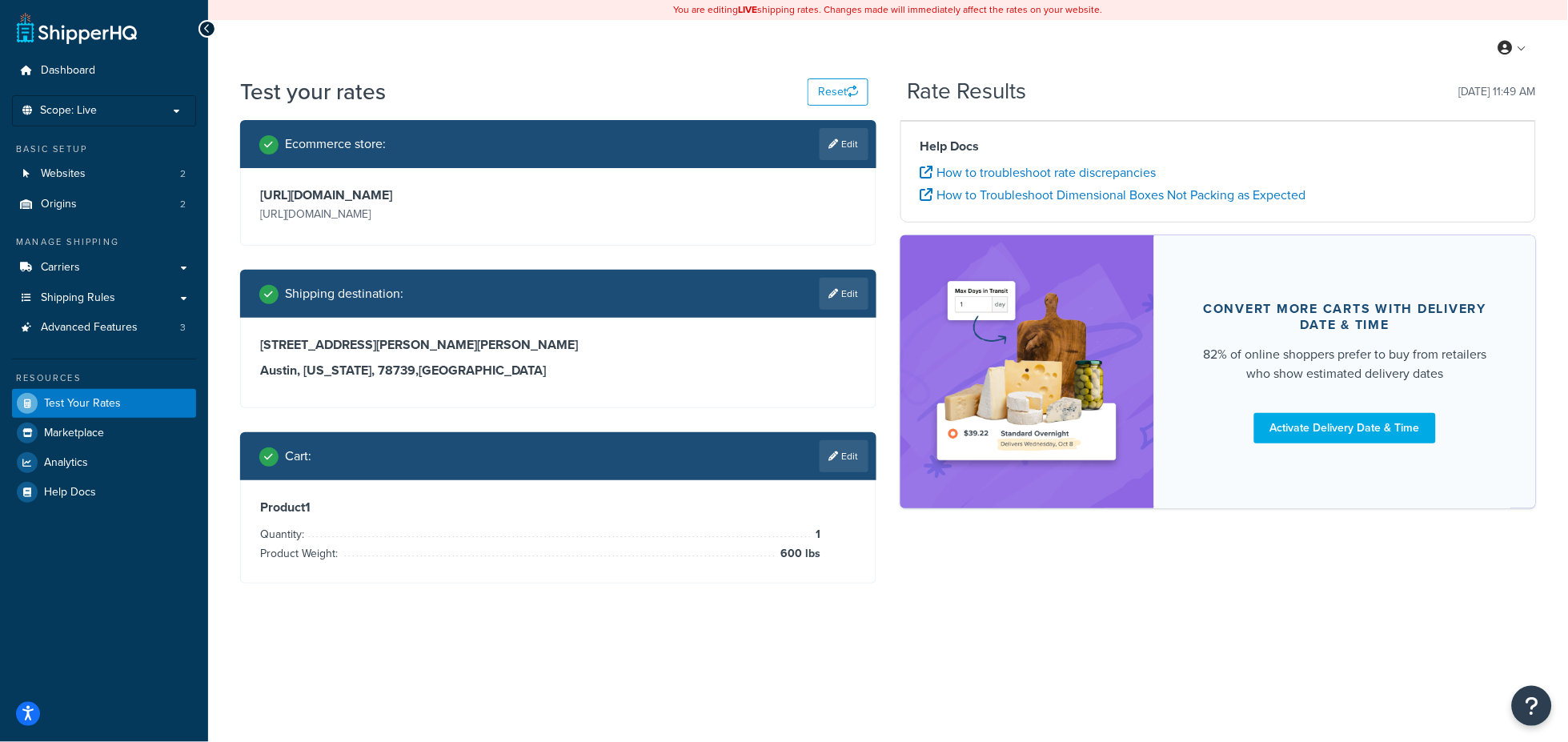
scroll to position [0, 0]
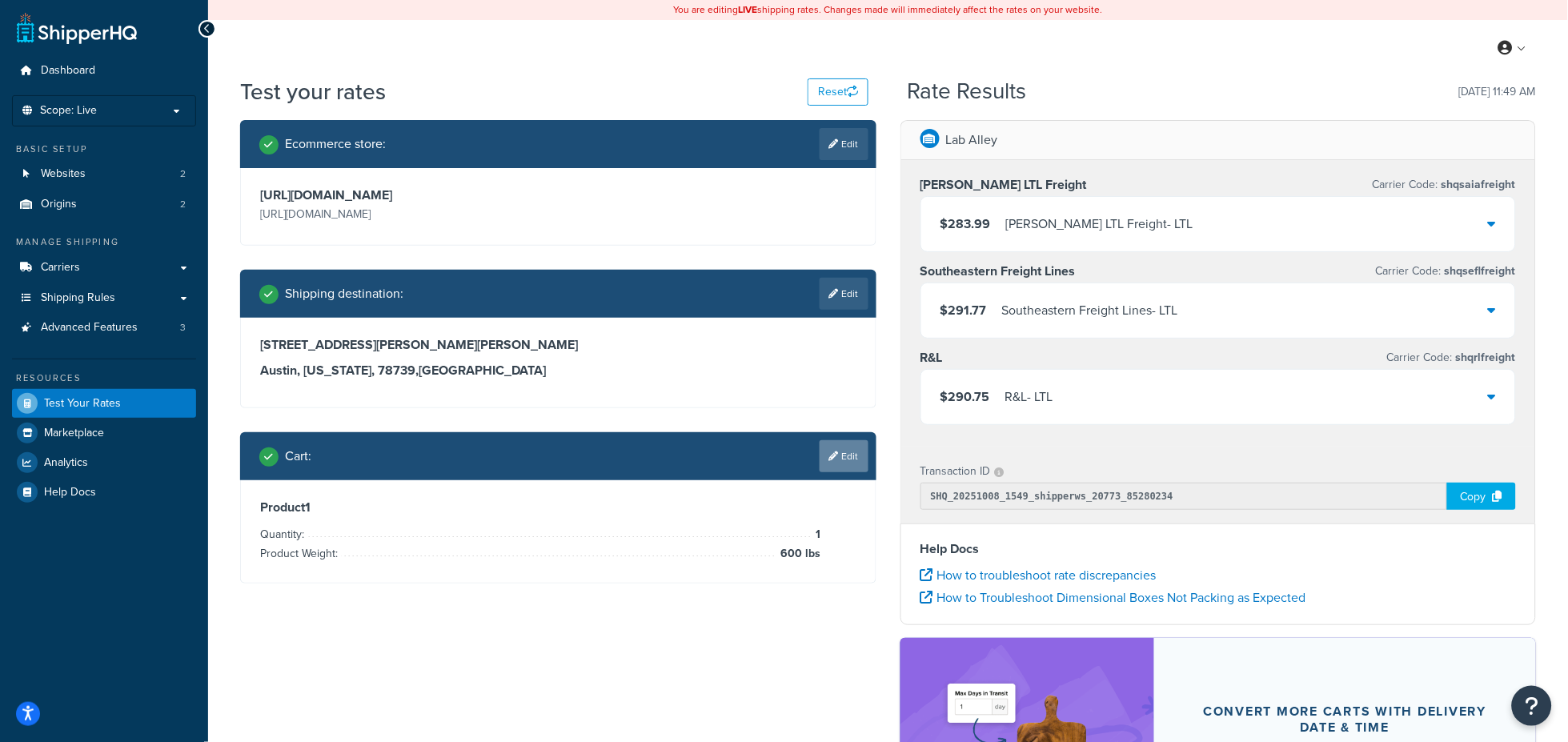
click at [840, 456] on link "Edit" at bounding box center [844, 456] width 49 height 32
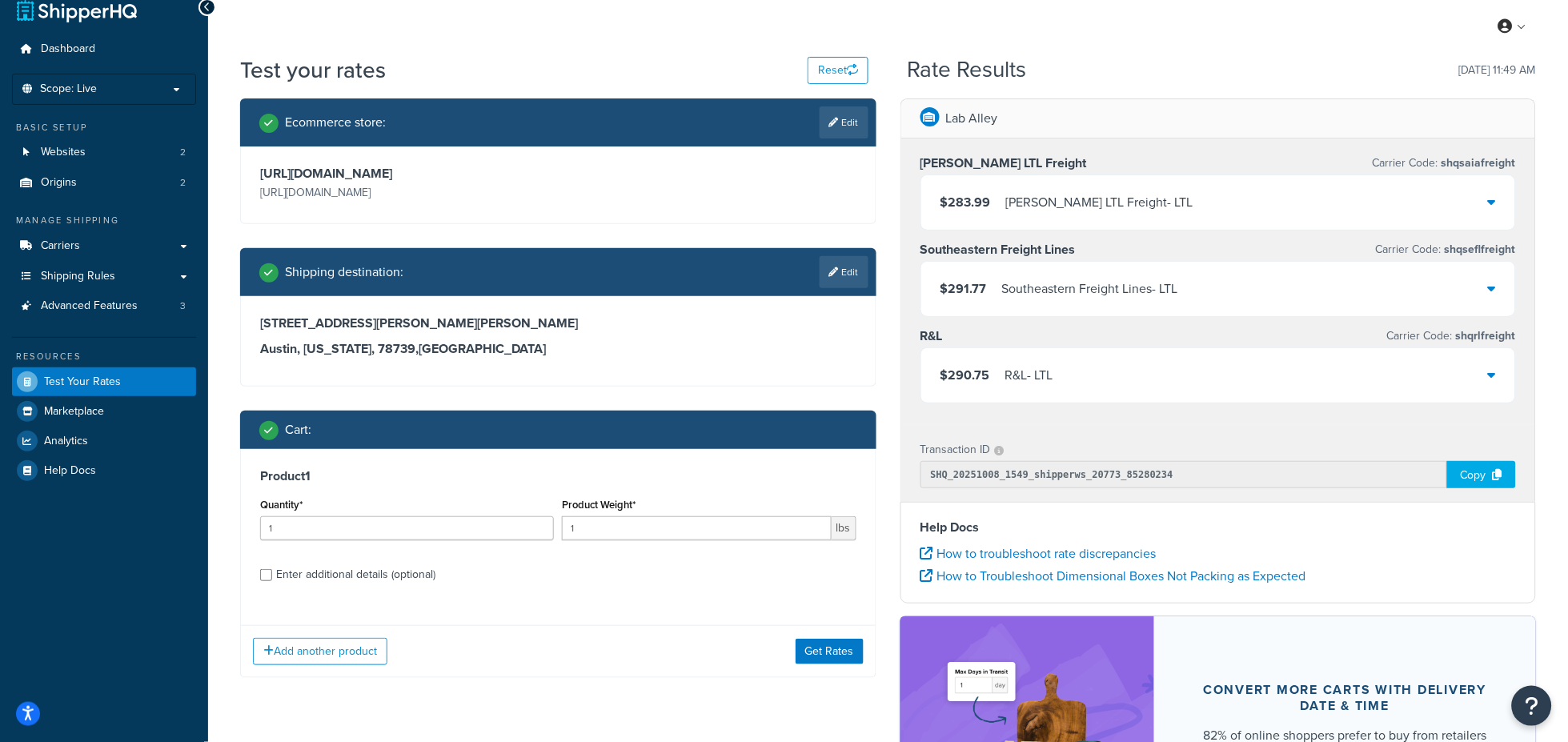
scroll to position [59, 0]
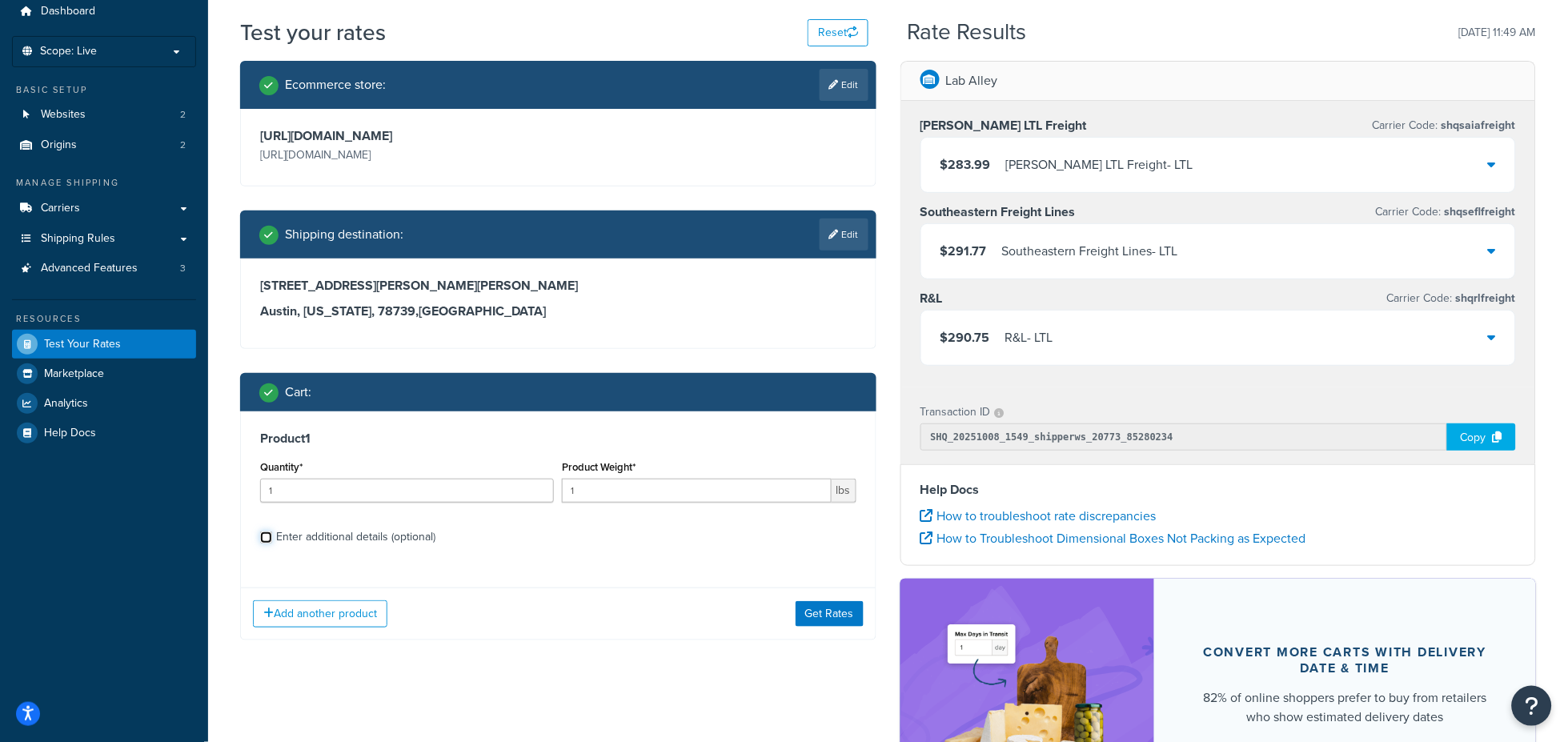
click at [266, 540] on input "Enter additional details (optional)" at bounding box center [266, 537] width 12 height 12
checkbox input "true"
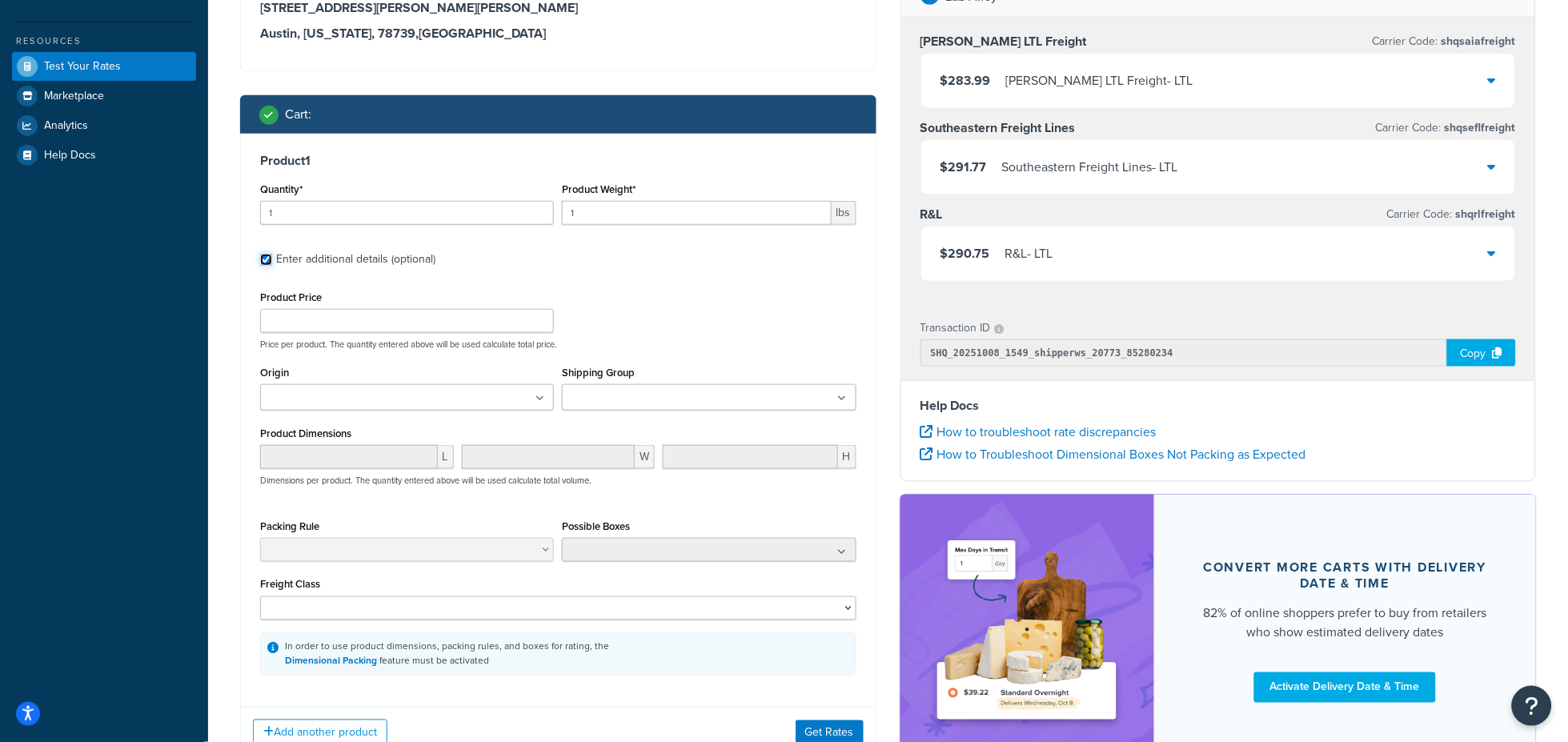
scroll to position [355, 0]
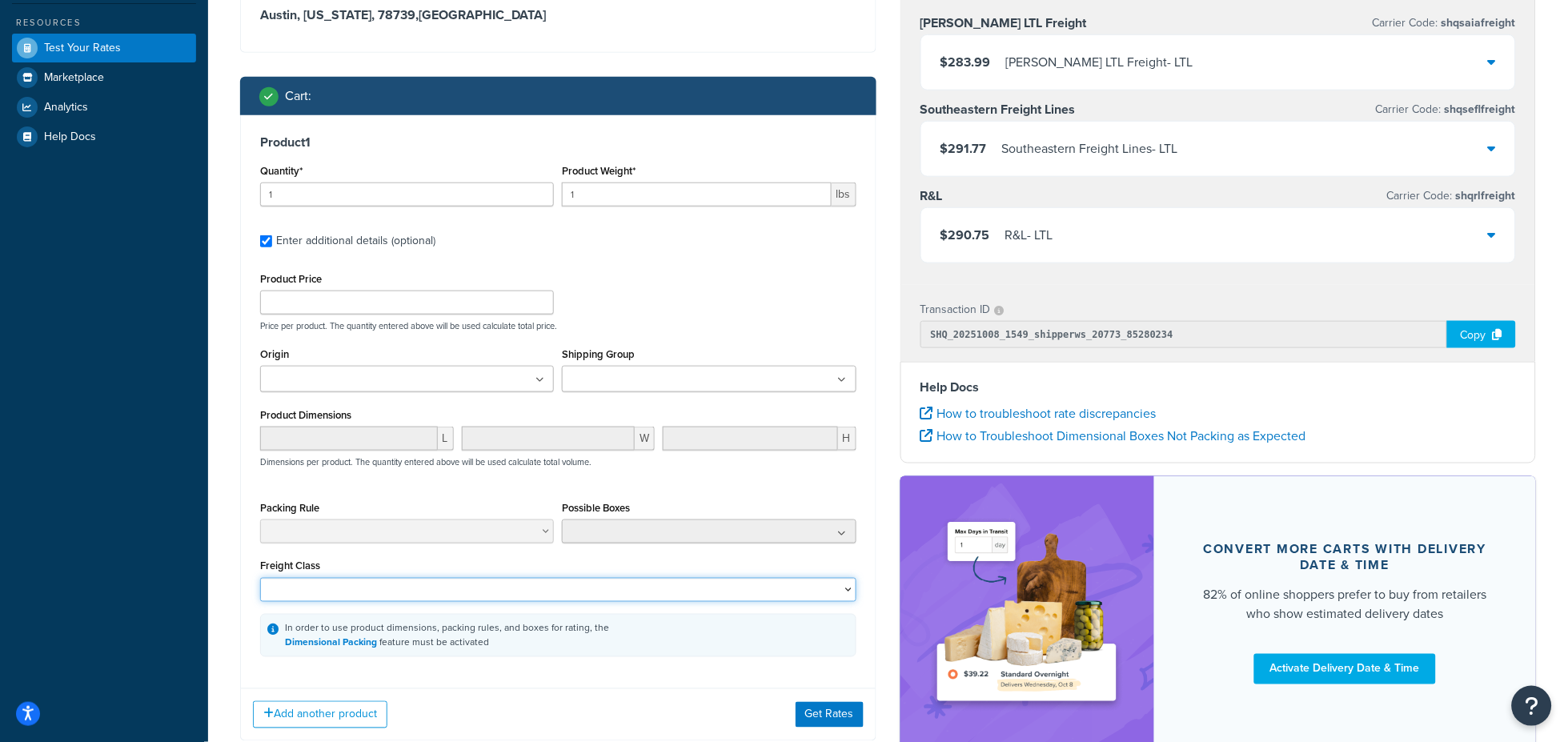
click at [376, 591] on select "50 55 60 65 70 77.5 85 92.5 100 110 125 150 175 200 250 300 400 500" at bounding box center [558, 590] width 597 height 24
select select "500"
click at [260, 581] on select "50 55 60 65 70 77.5 85 92.5 100 110 125 150 175 200 250 300 400 500" at bounding box center [558, 590] width 597 height 24
click at [825, 720] on button "Get Rates" at bounding box center [829, 714] width 68 height 25
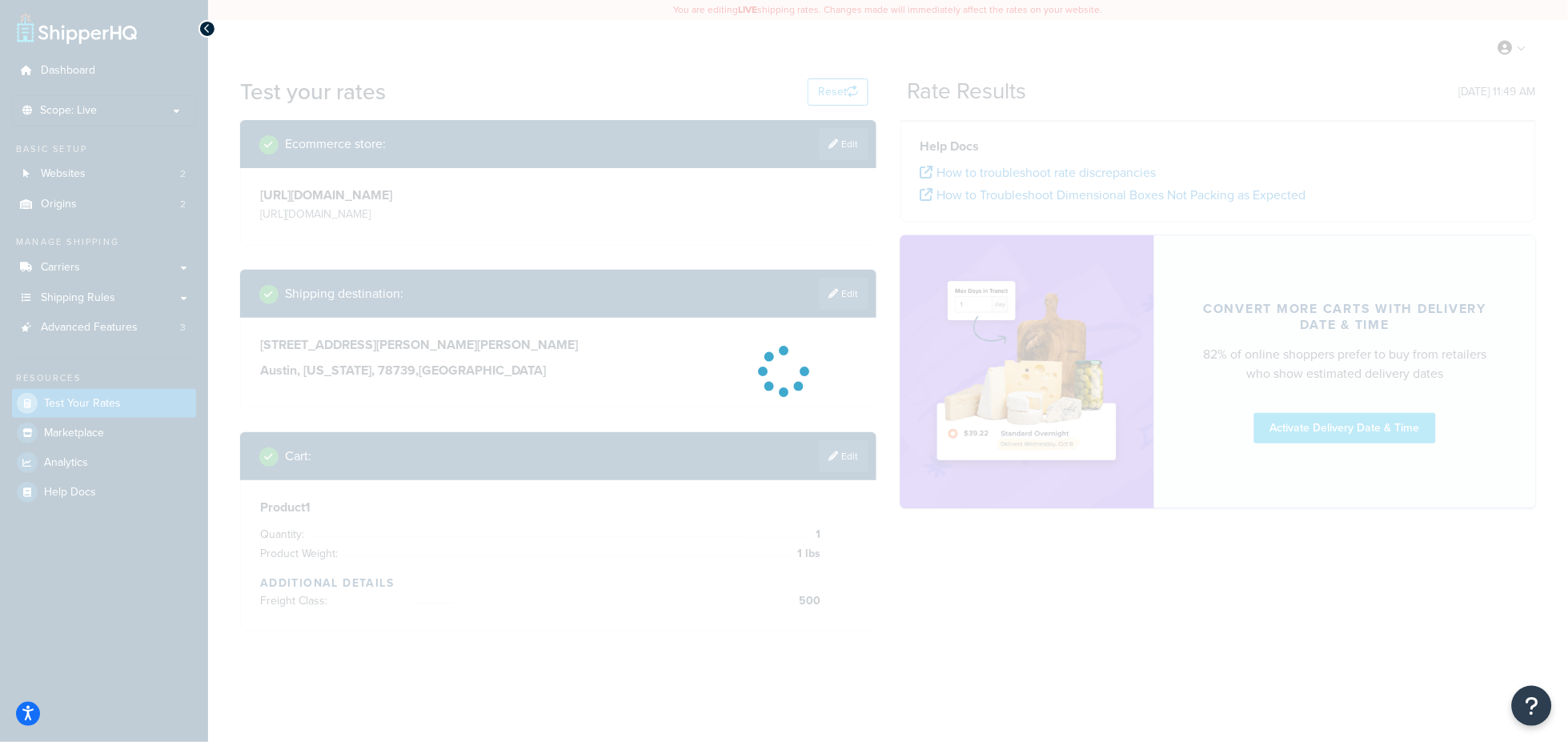
scroll to position [0, 0]
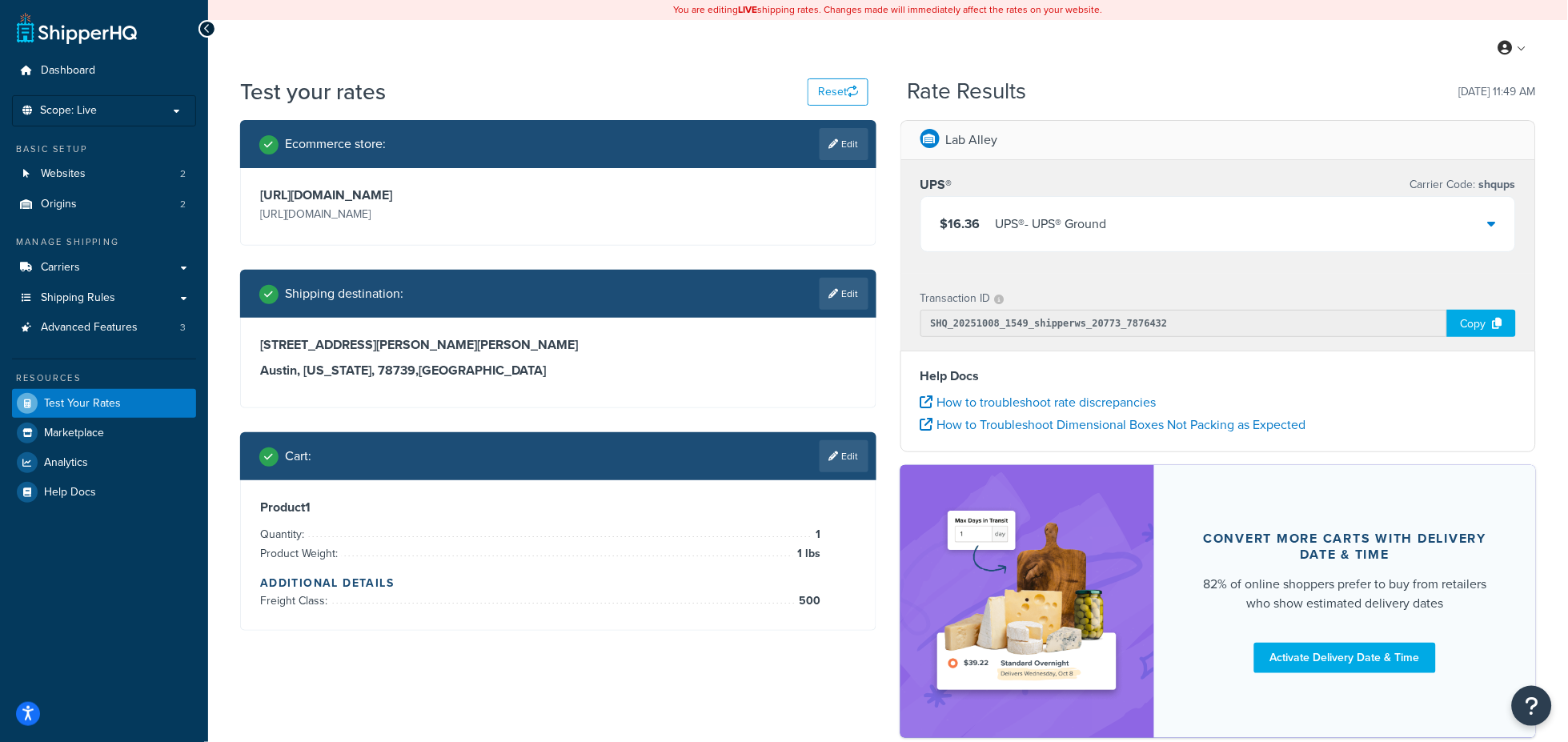
click at [839, 445] on link "Edit" at bounding box center [844, 456] width 49 height 32
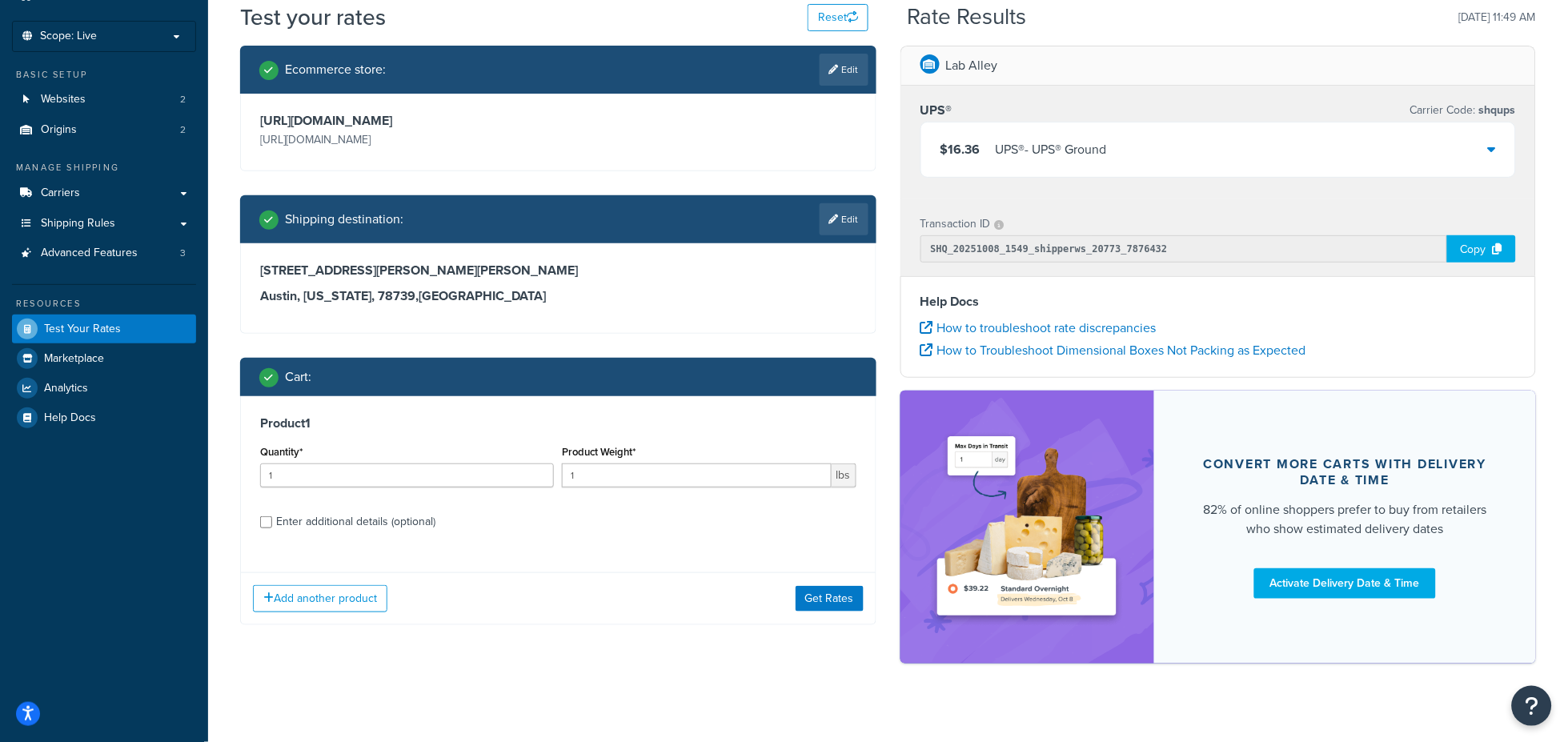
scroll to position [92, 0]
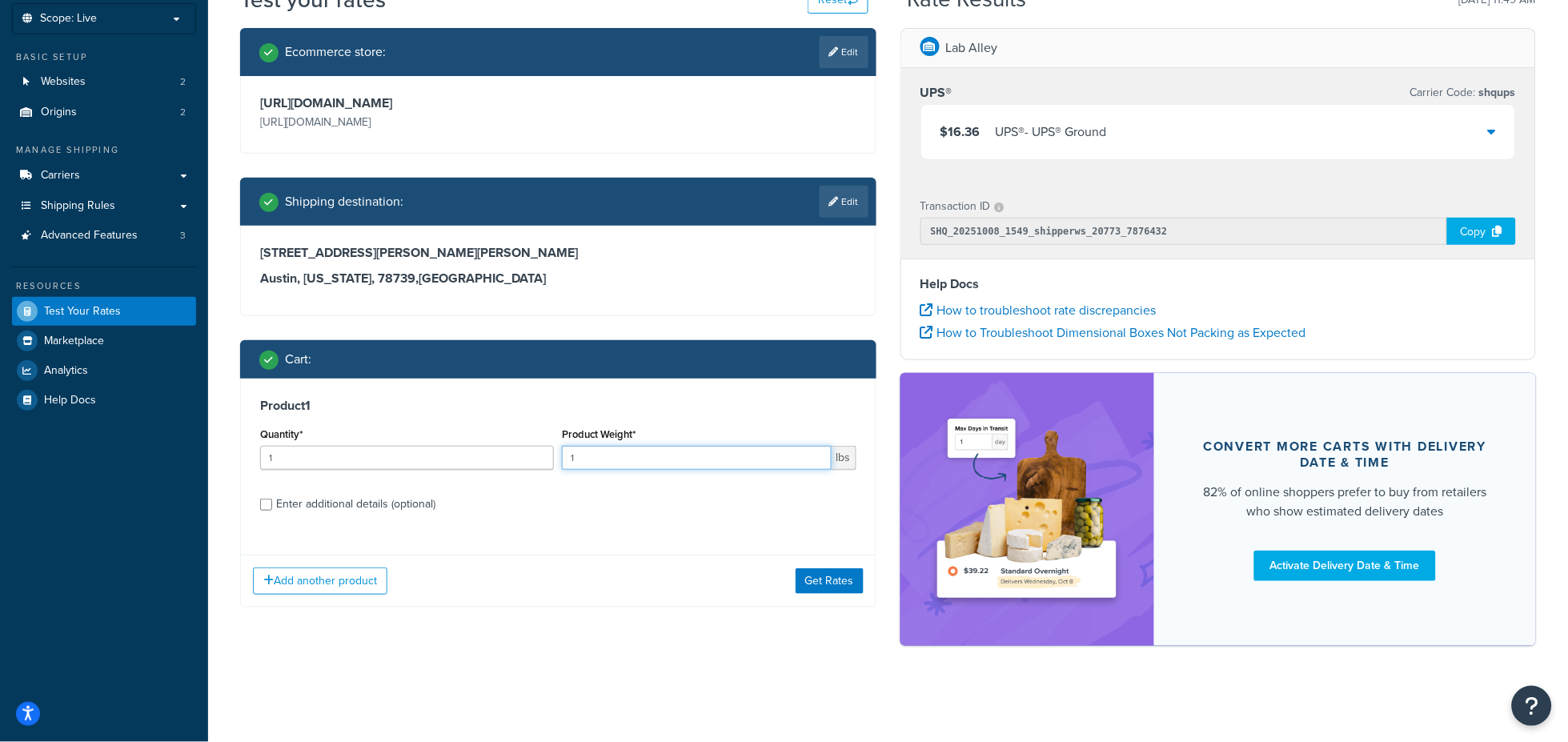
click at [635, 449] on input "1" at bounding box center [696, 458] width 269 height 24
type input "600"
click at [261, 504] on input "Enter additional details (optional)" at bounding box center [266, 504] width 12 height 12
checkbox input "true"
select select "500"
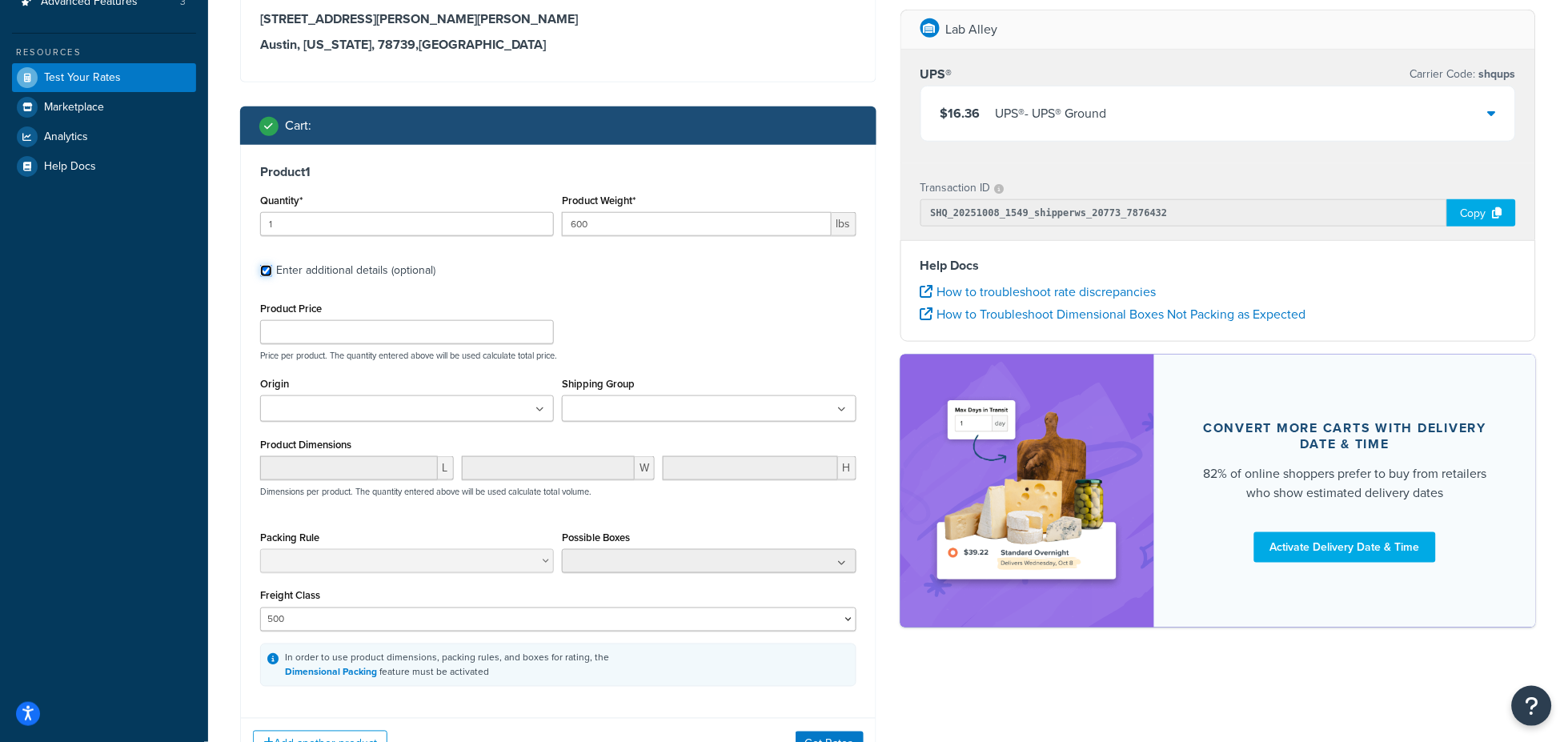
scroll to position [359, 0]
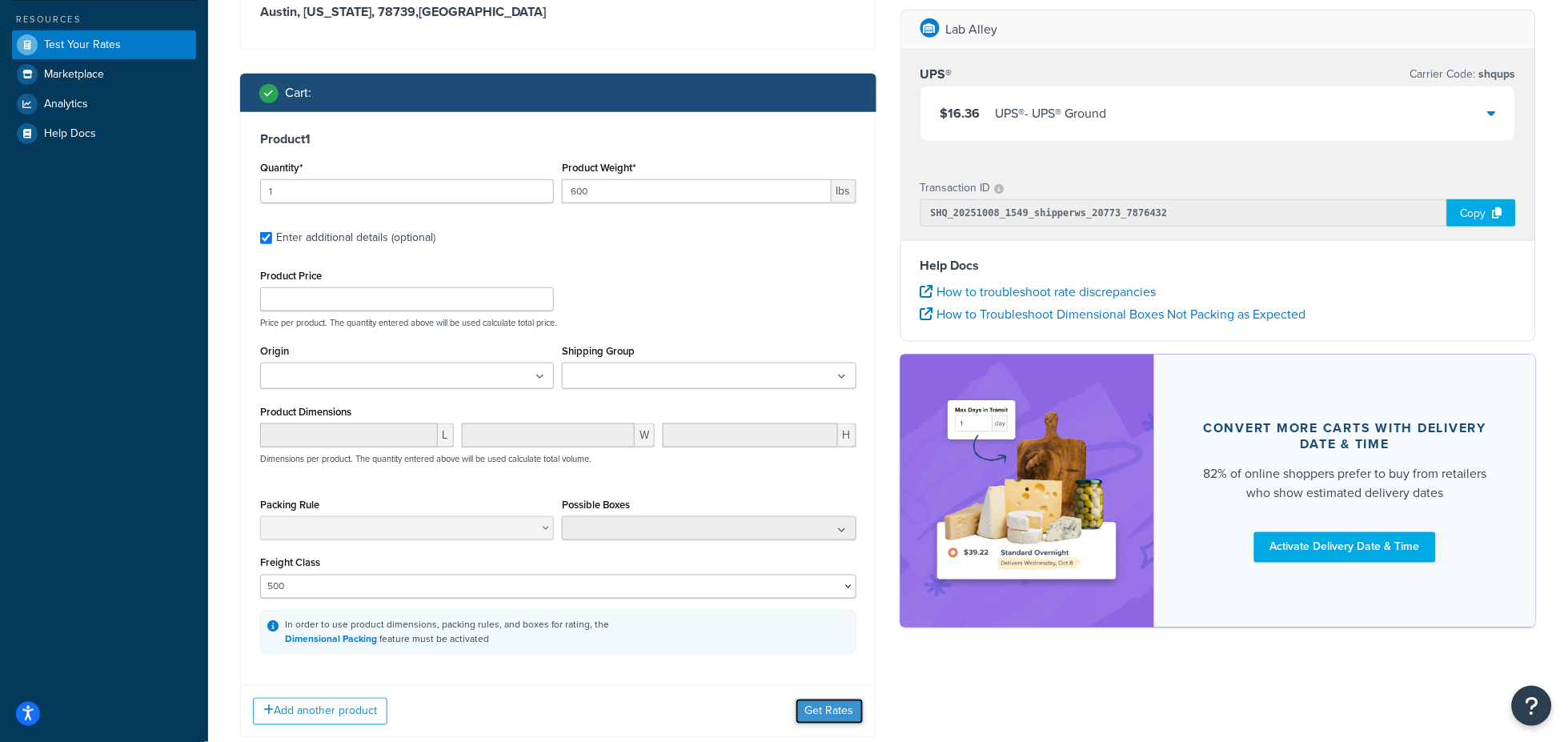
click at [820, 718] on button "Get Rates" at bounding box center [829, 712] width 68 height 25
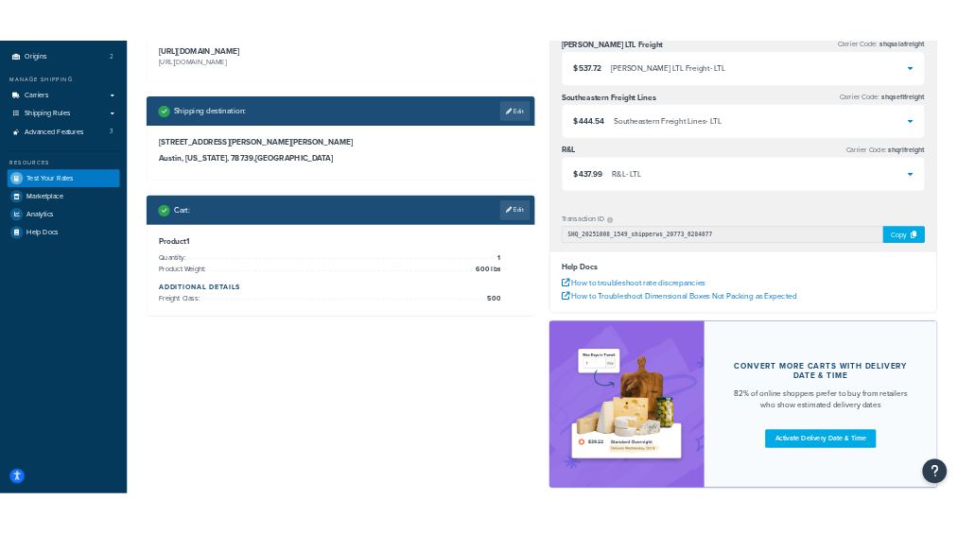
scroll to position [0, 0]
